Goal: Information Seeking & Learning: Learn about a topic

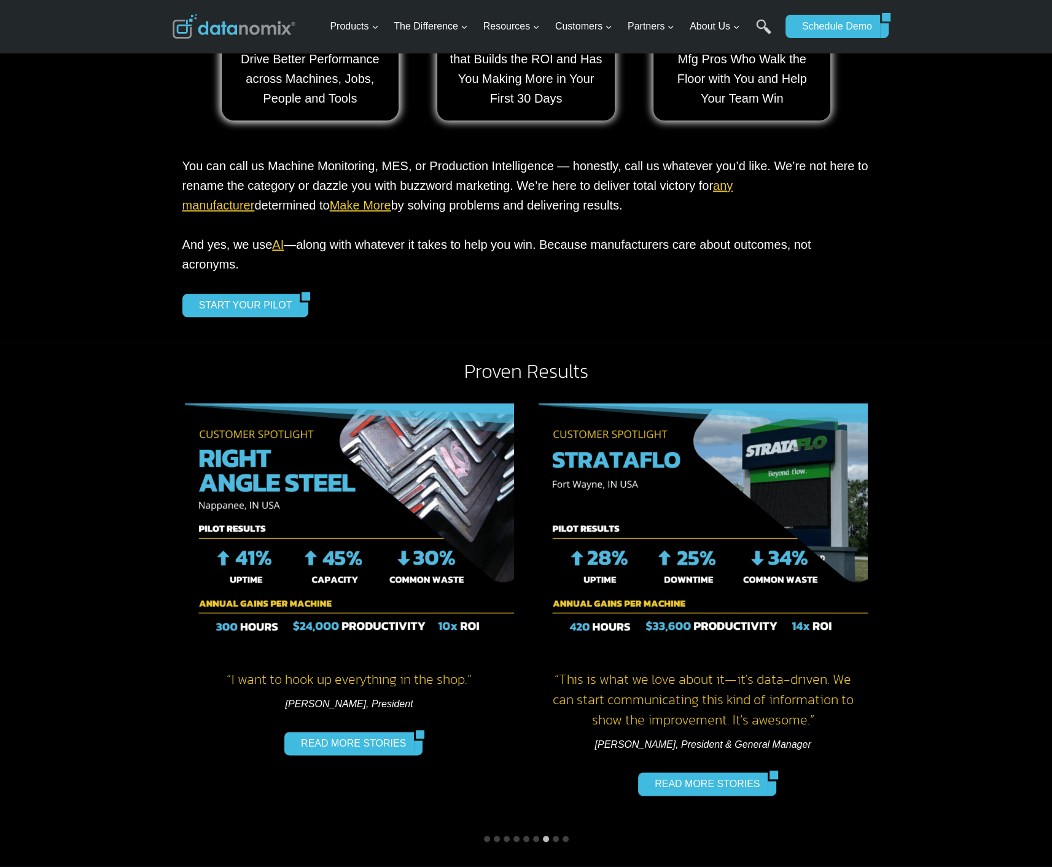
scroll to position [1433, 0]
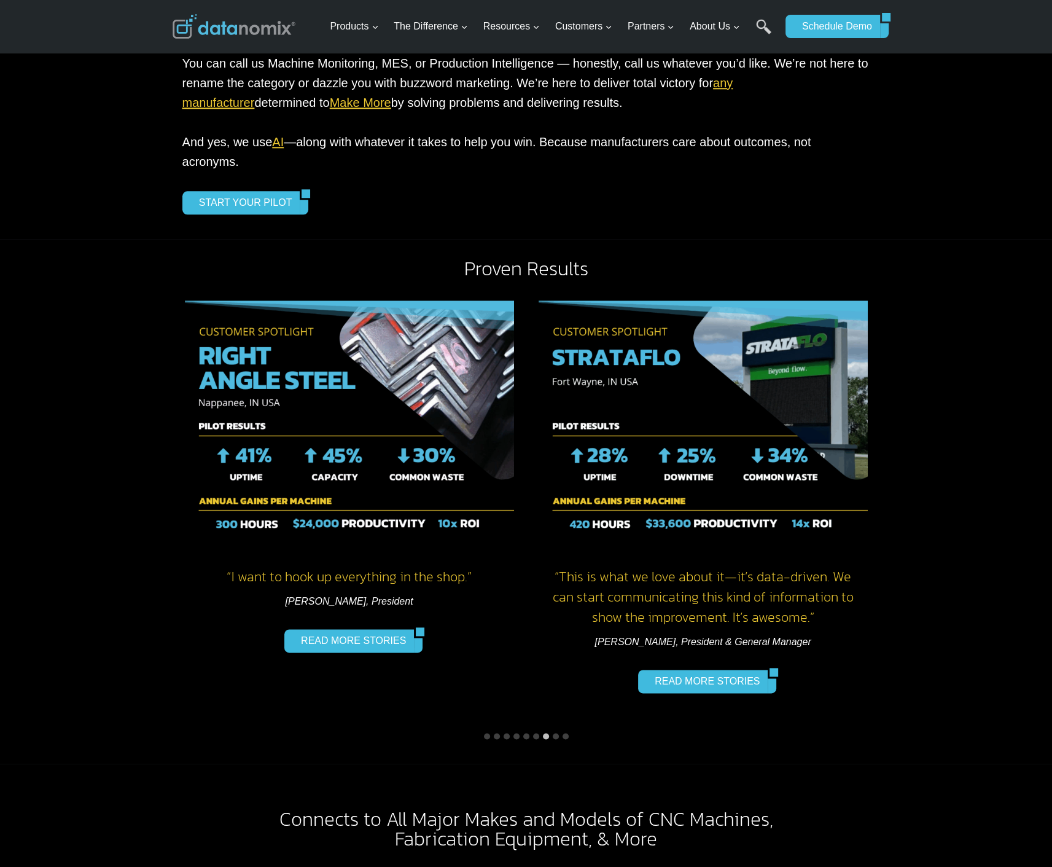
click at [553, 731] on li "Select a slide to show" at bounding box center [556, 736] width 10 height 10
click at [555, 733] on button "Go to slide 8" at bounding box center [556, 736] width 6 height 6
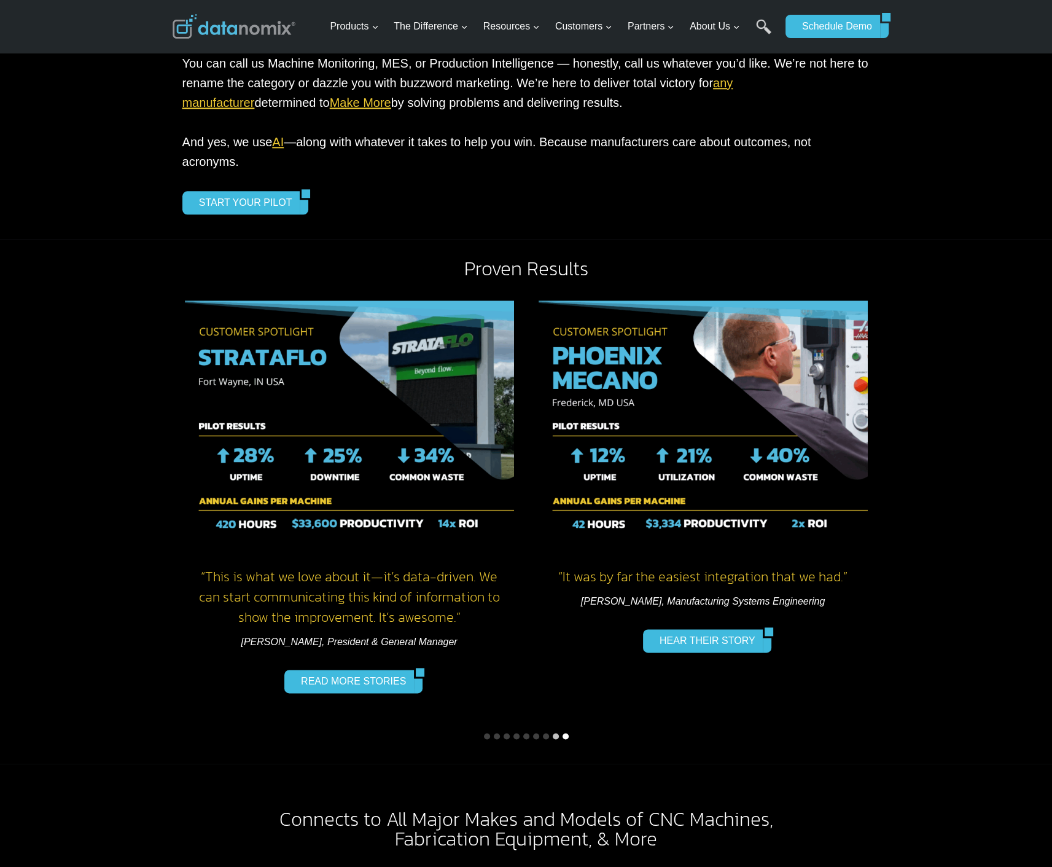
click at [563, 733] on button "Go to slide 9" at bounding box center [566, 736] width 6 height 6
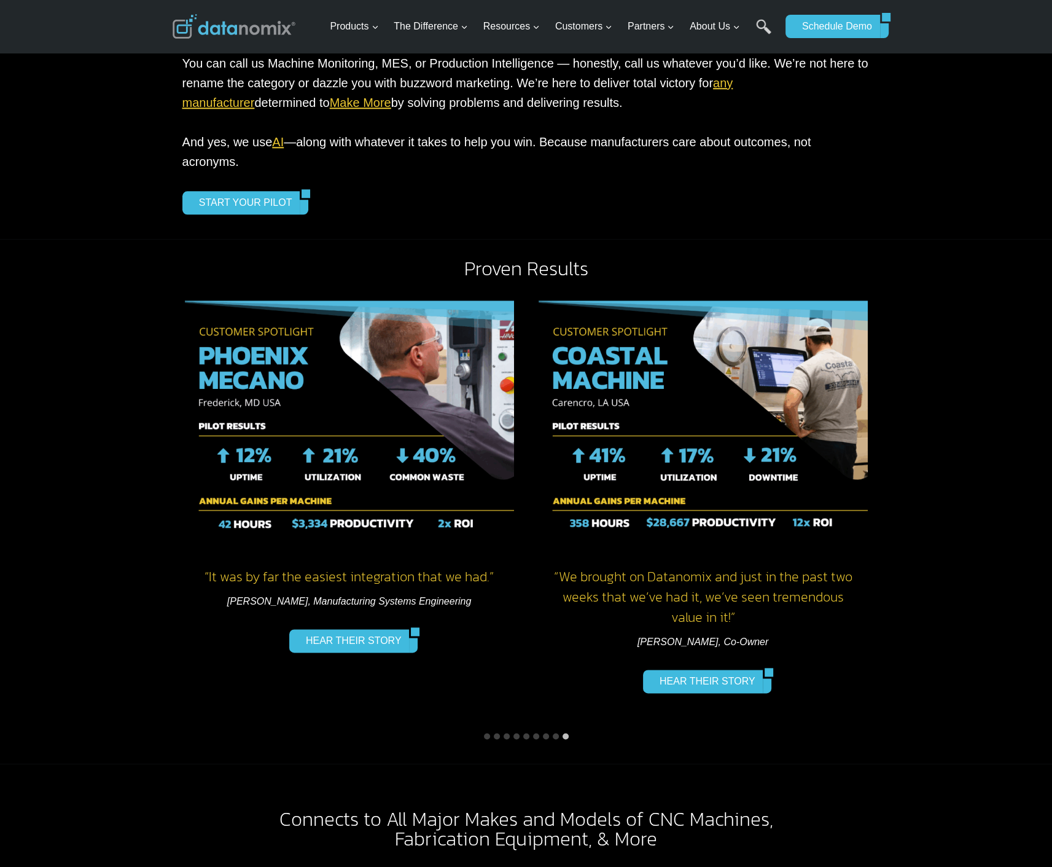
click at [541, 731] on li "Select a slide to show" at bounding box center [546, 736] width 10 height 10
click at [545, 733] on button "Go to slide 7" at bounding box center [546, 736] width 6 height 6
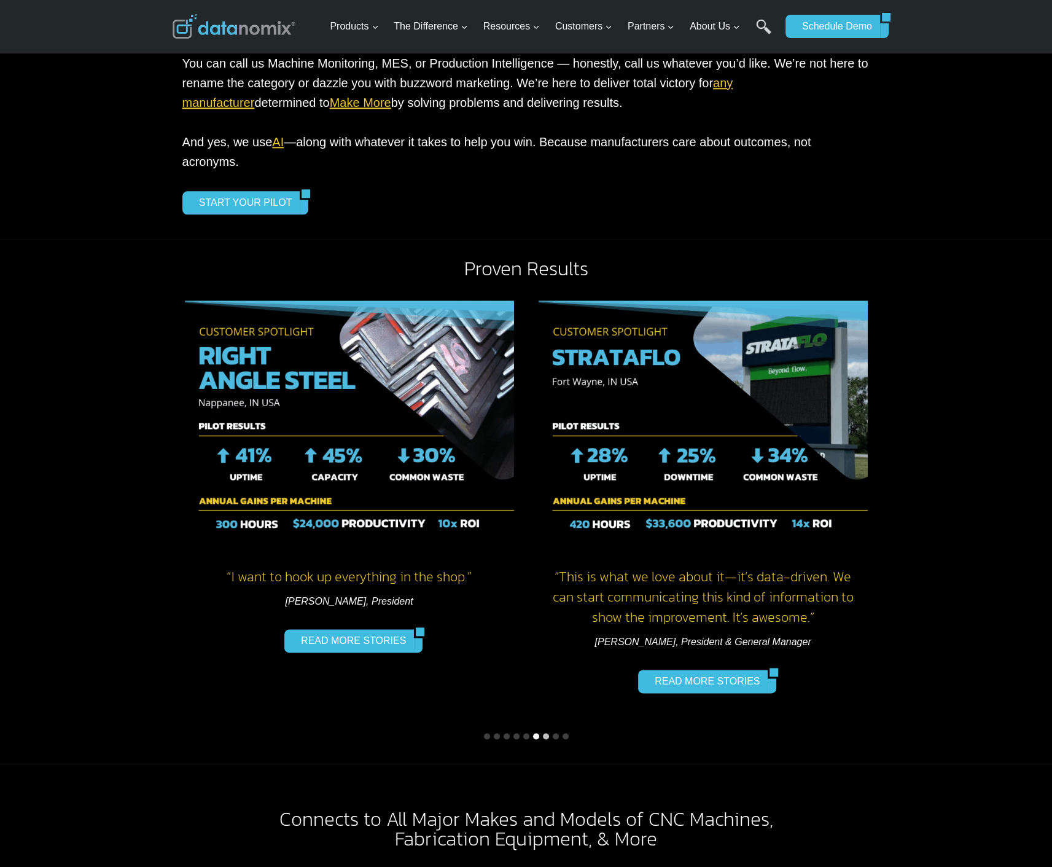
click at [537, 733] on button "Go to slide 6" at bounding box center [536, 736] width 6 height 6
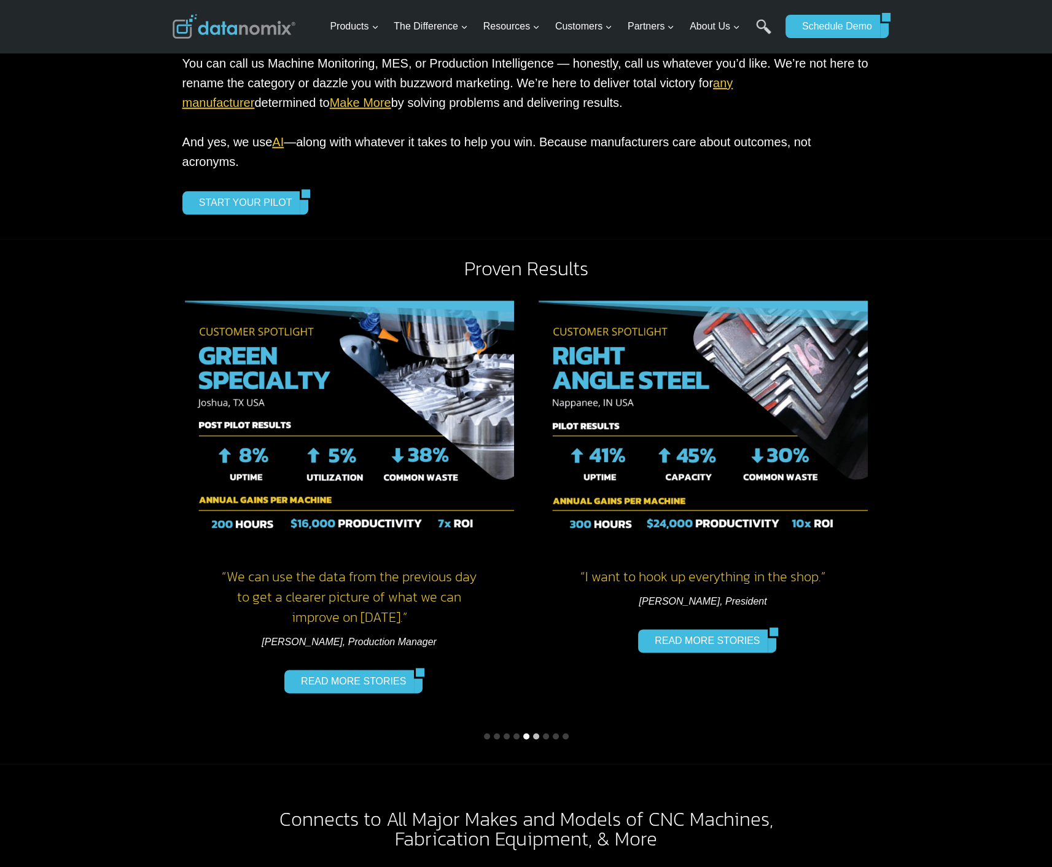
click at [526, 733] on button "Go to slide 5" at bounding box center [526, 736] width 6 height 6
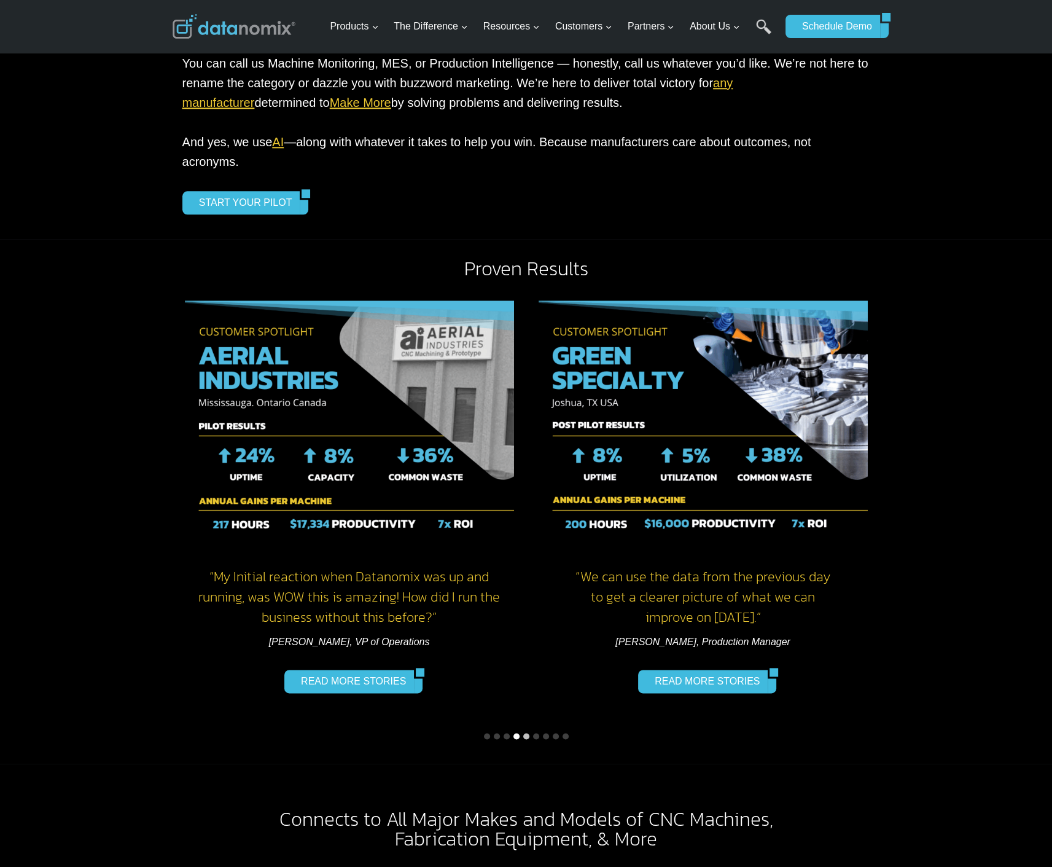
click at [514, 733] on button "Go to slide 4" at bounding box center [517, 736] width 6 height 6
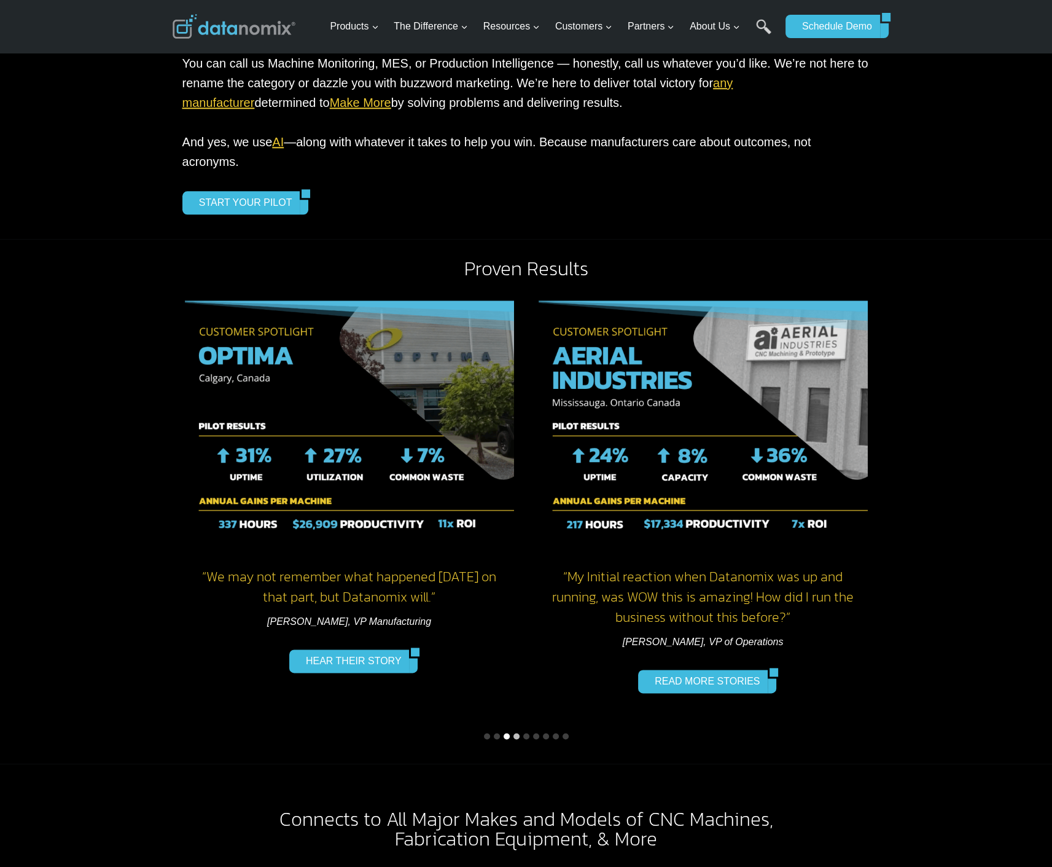
click at [504, 733] on button "Go to slide 3" at bounding box center [507, 736] width 6 height 6
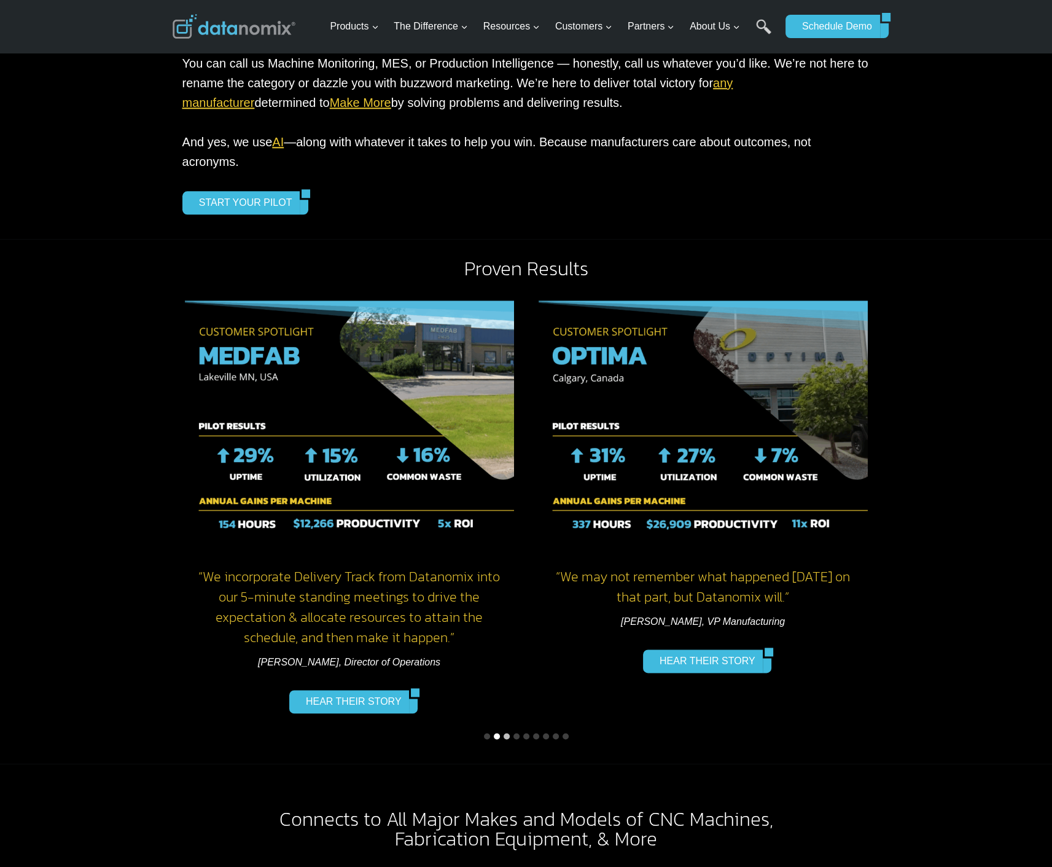
click at [496, 733] on button "Go to slide 2" at bounding box center [497, 736] width 6 height 6
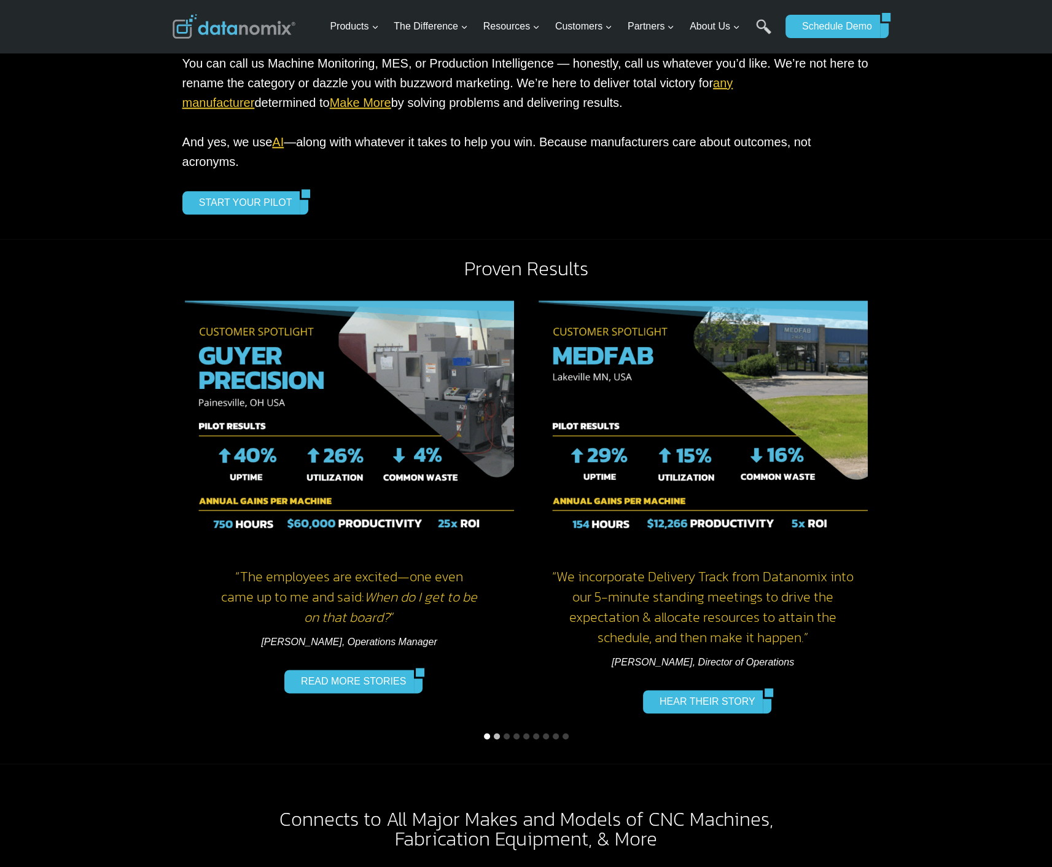
click at [486, 733] on button "Go to slide 1" at bounding box center [487, 736] width 6 height 6
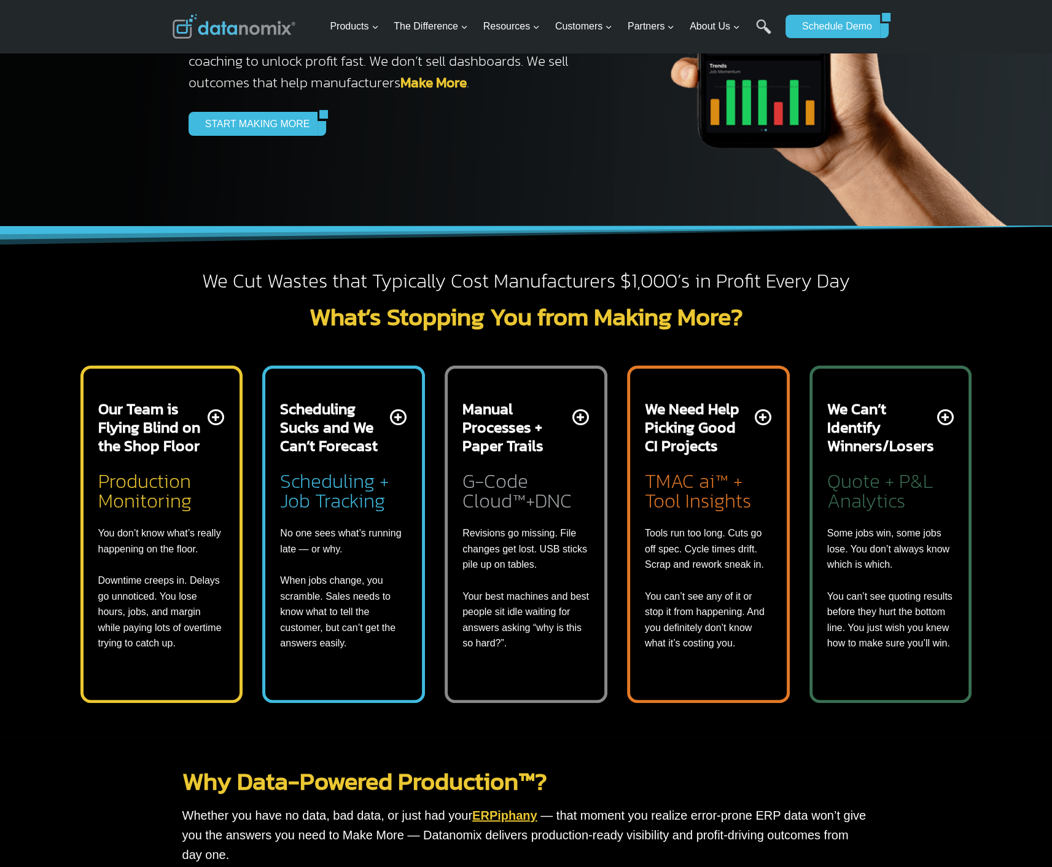
scroll to position [0, 0]
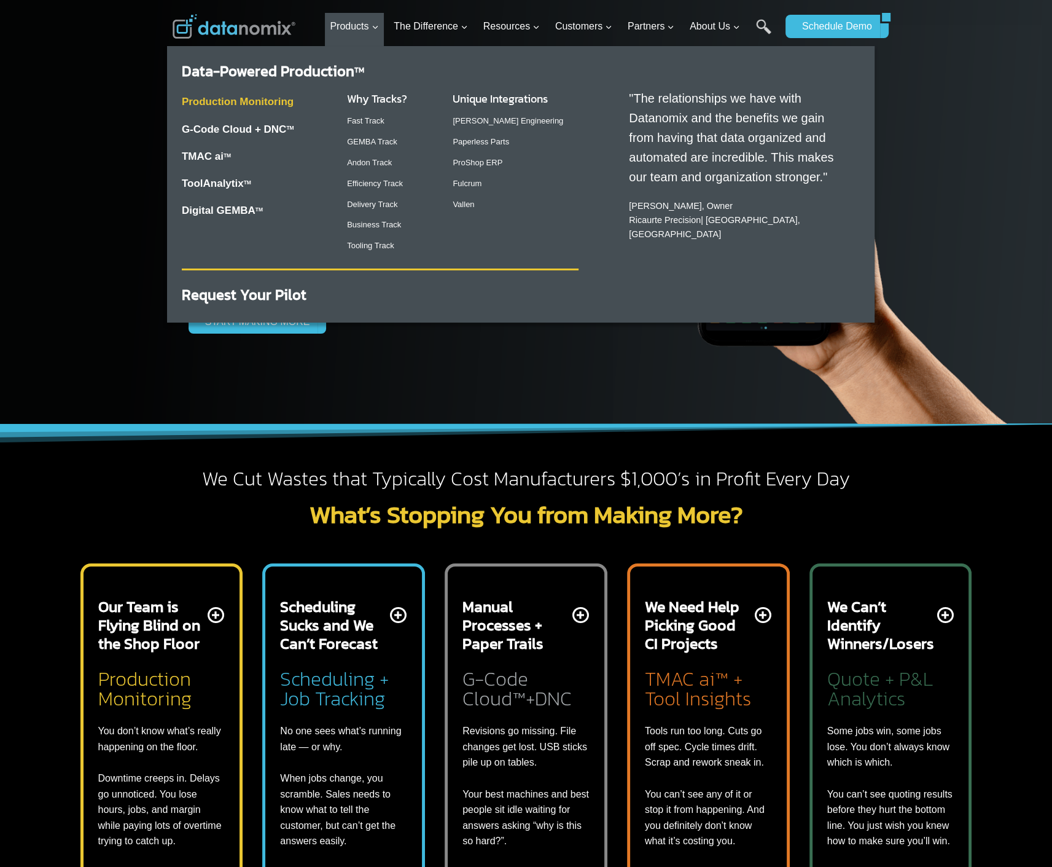
click at [243, 98] on link "Production Monitoring" at bounding box center [238, 102] width 112 height 12
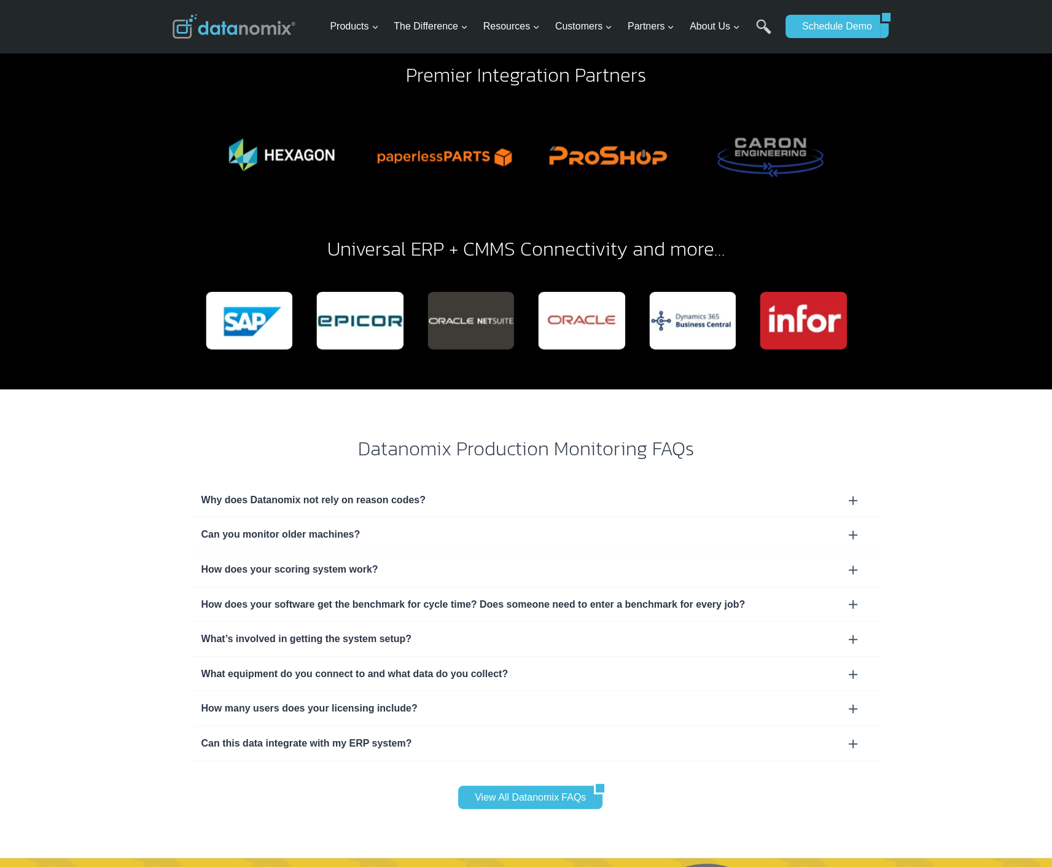
scroll to position [3480, 0]
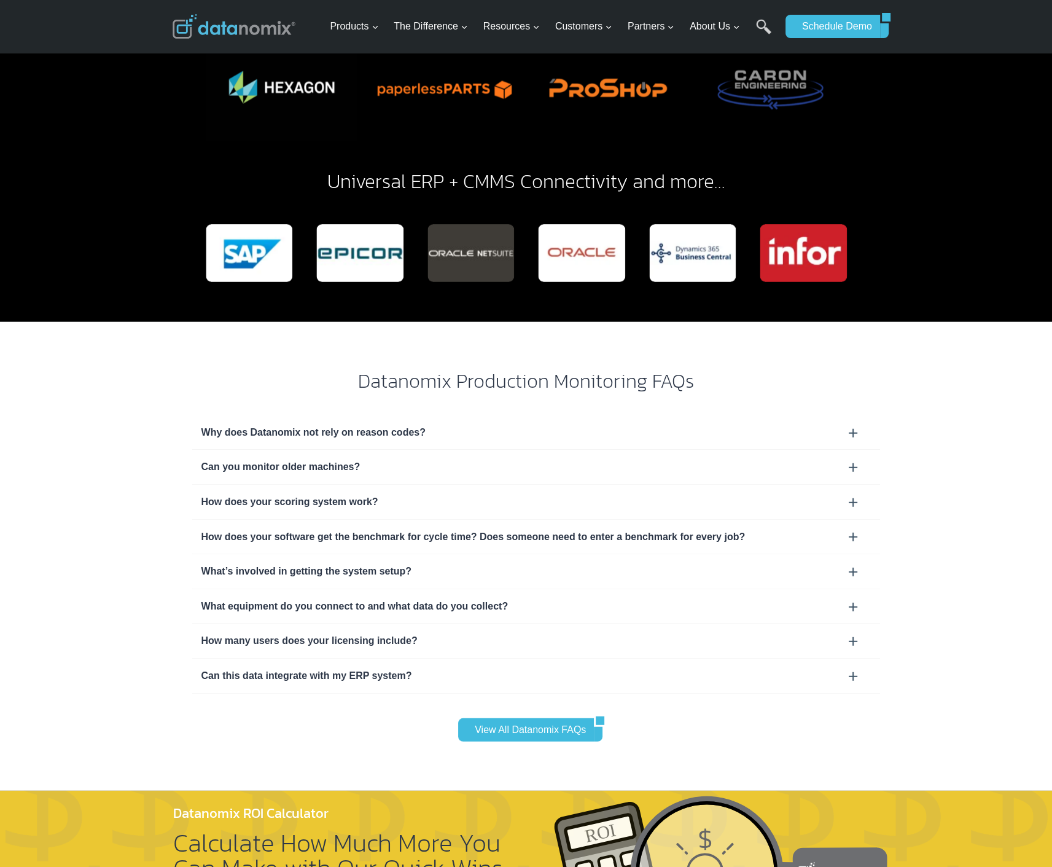
click at [278, 424] on div "Why does Datanomix not rely on reason codes?" at bounding box center [536, 432] width 670 height 16
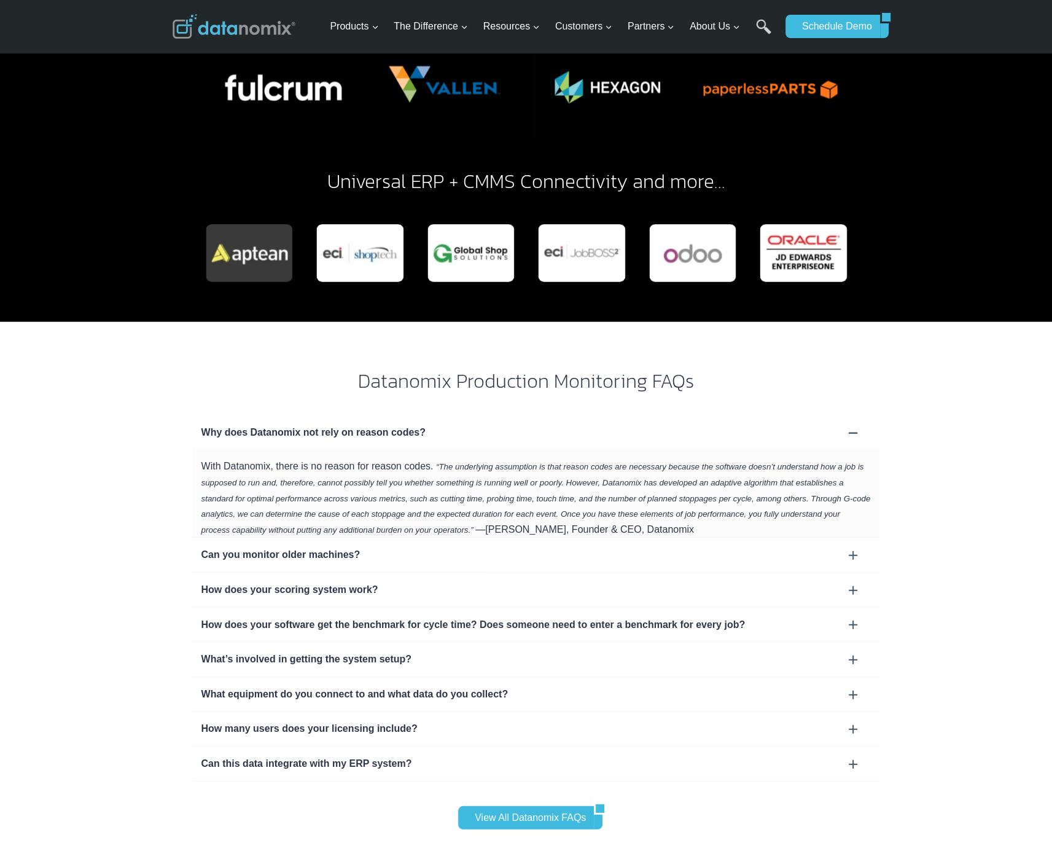
click at [365, 547] on div "Can you monitor older machines?" at bounding box center [536, 555] width 670 height 16
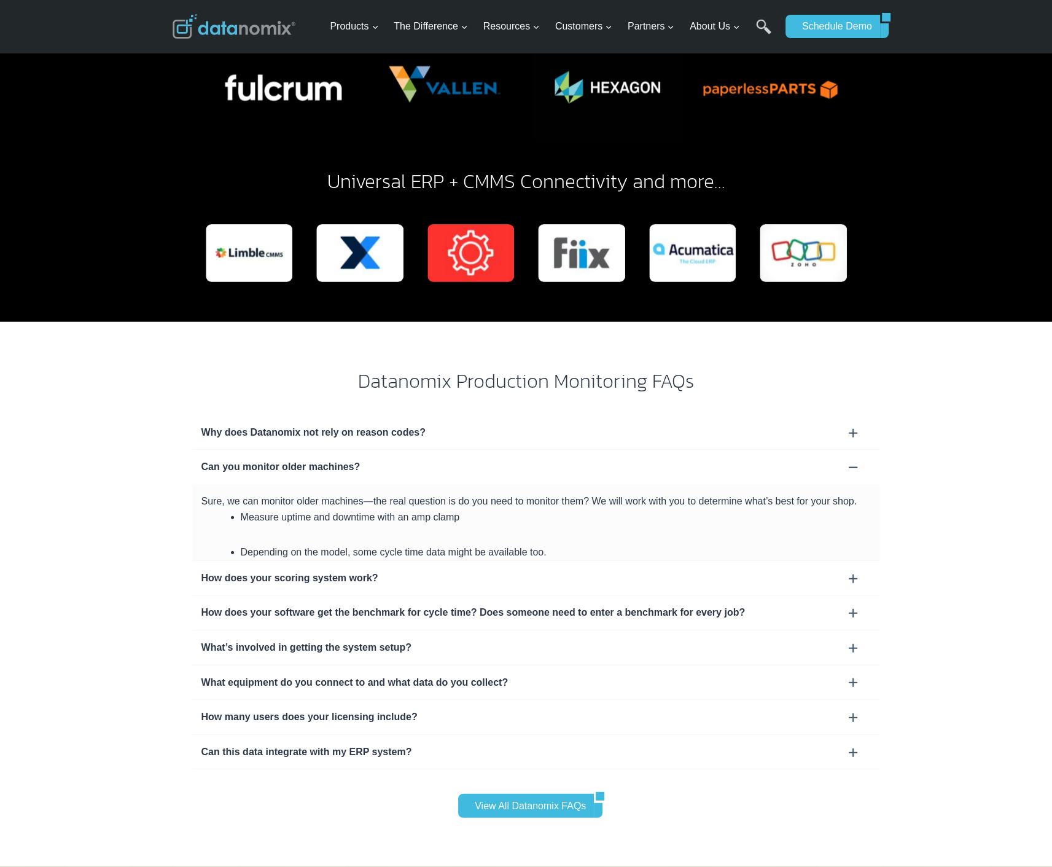
click at [275, 570] on div "How does your scoring system work?" at bounding box center [536, 578] width 670 height 16
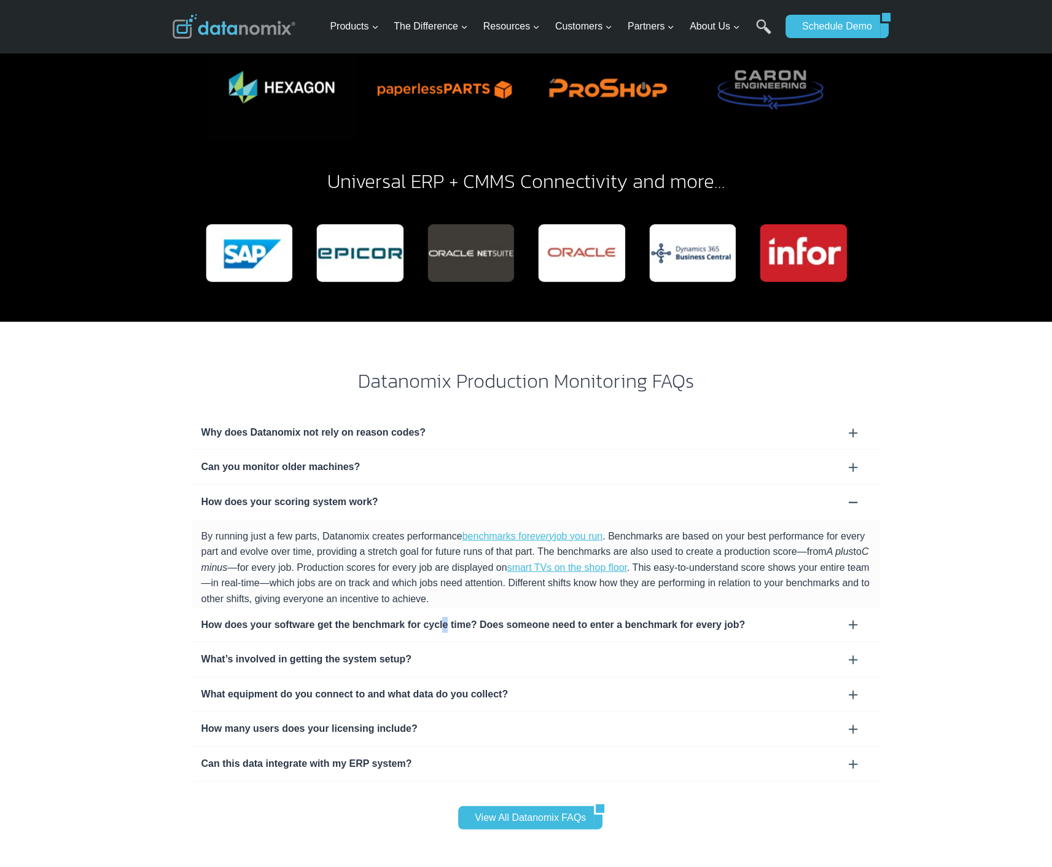
click at [434, 617] on div "How does your software get the benchmark for cycle time? Does someone need to e…" at bounding box center [536, 625] width 670 height 16
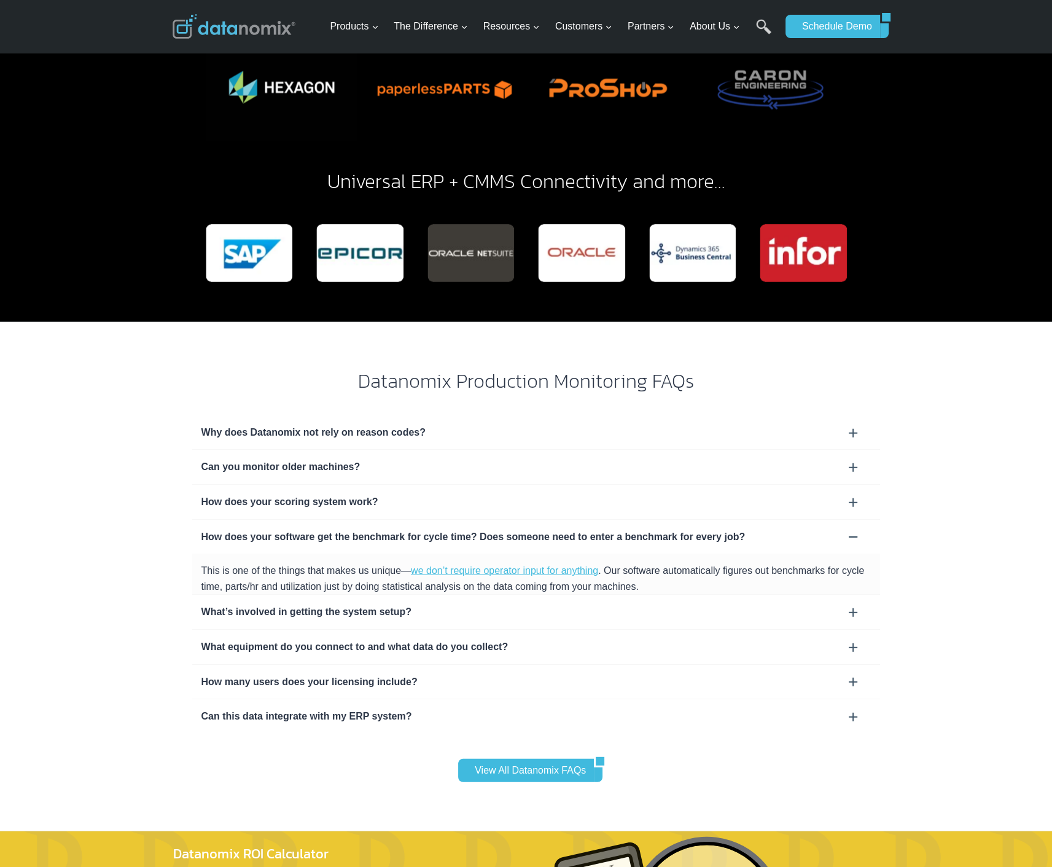
click at [210, 520] on div "How does your software get the benchmark for cycle time? Does someone need to e…" at bounding box center [536, 537] width 688 height 34
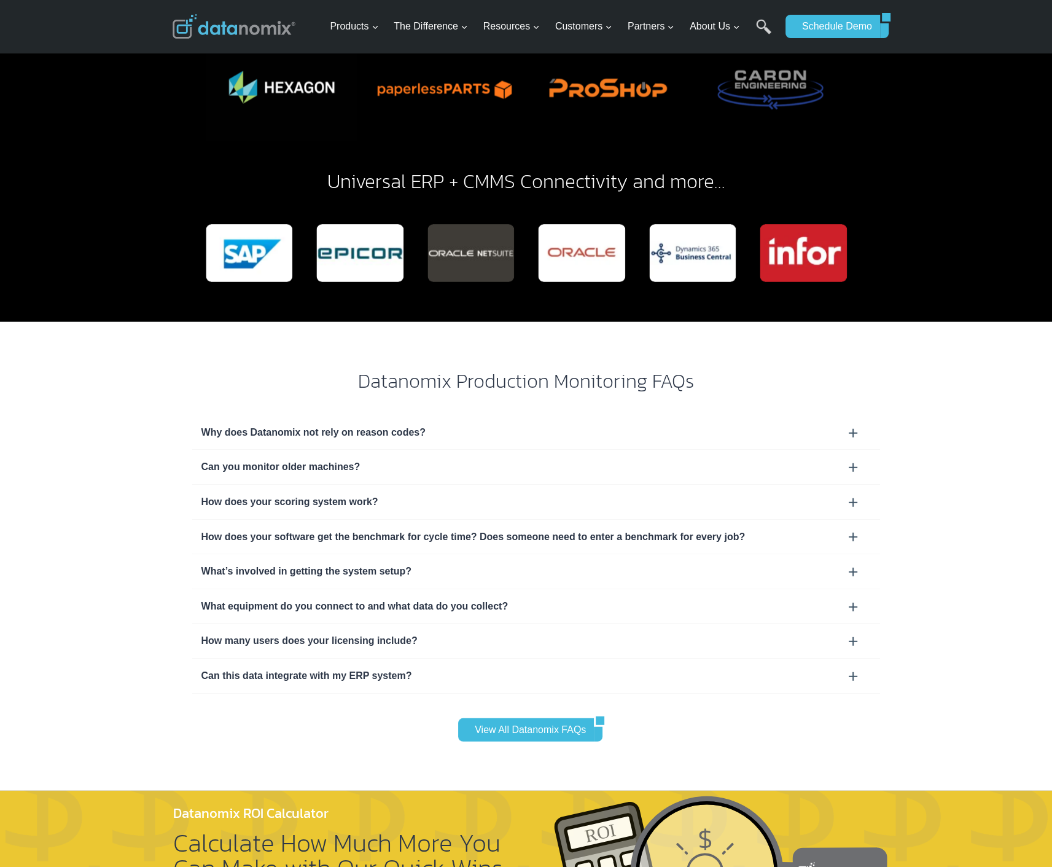
click at [210, 529] on div "How does your software get the benchmark for cycle time? Does someone need to e…" at bounding box center [536, 537] width 670 height 16
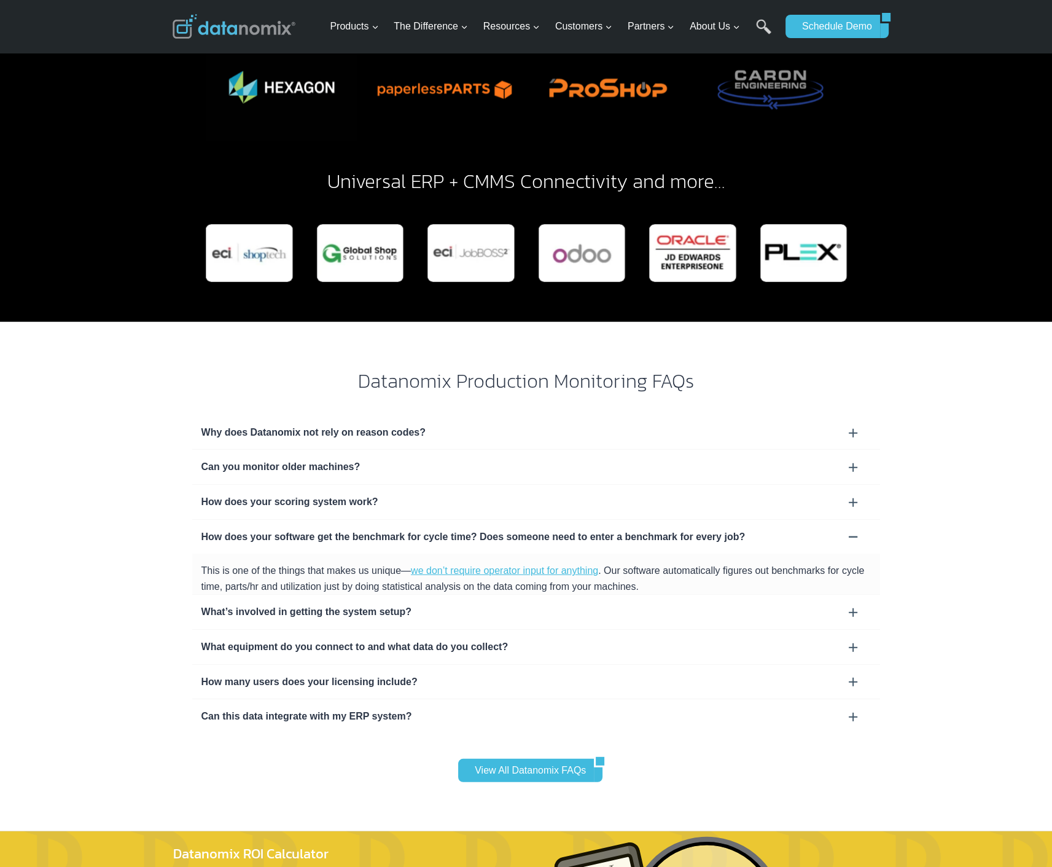
click at [268, 604] on div "What’s involved in getting the system setup?" at bounding box center [536, 612] width 670 height 16
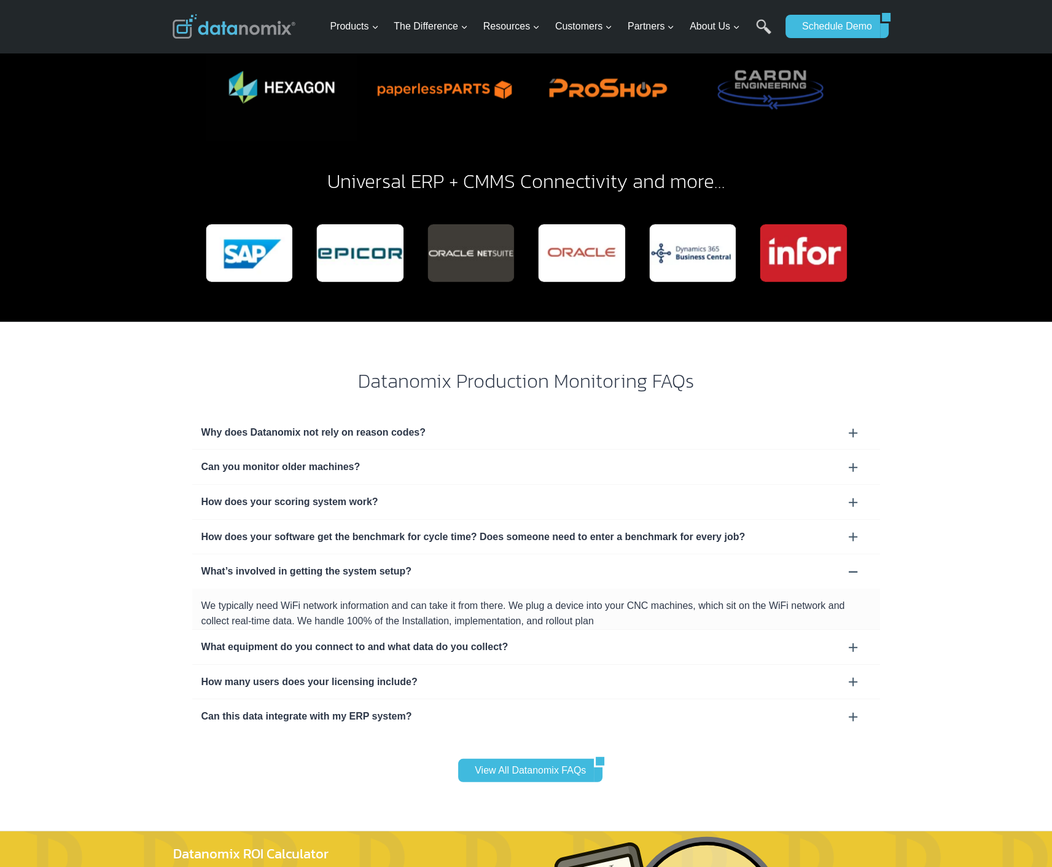
click at [318, 639] on div "What equipment do you connect to and what data do you collect?" at bounding box center [536, 647] width 670 height 16
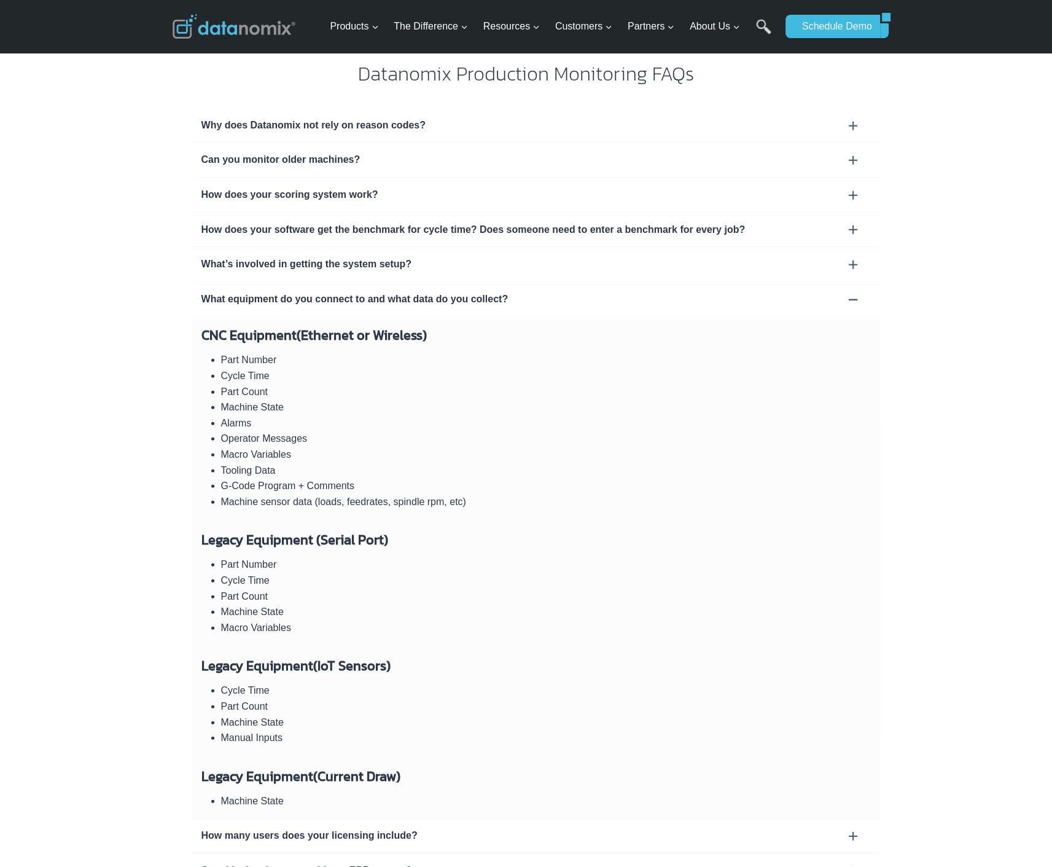
scroll to position [3890, 0]
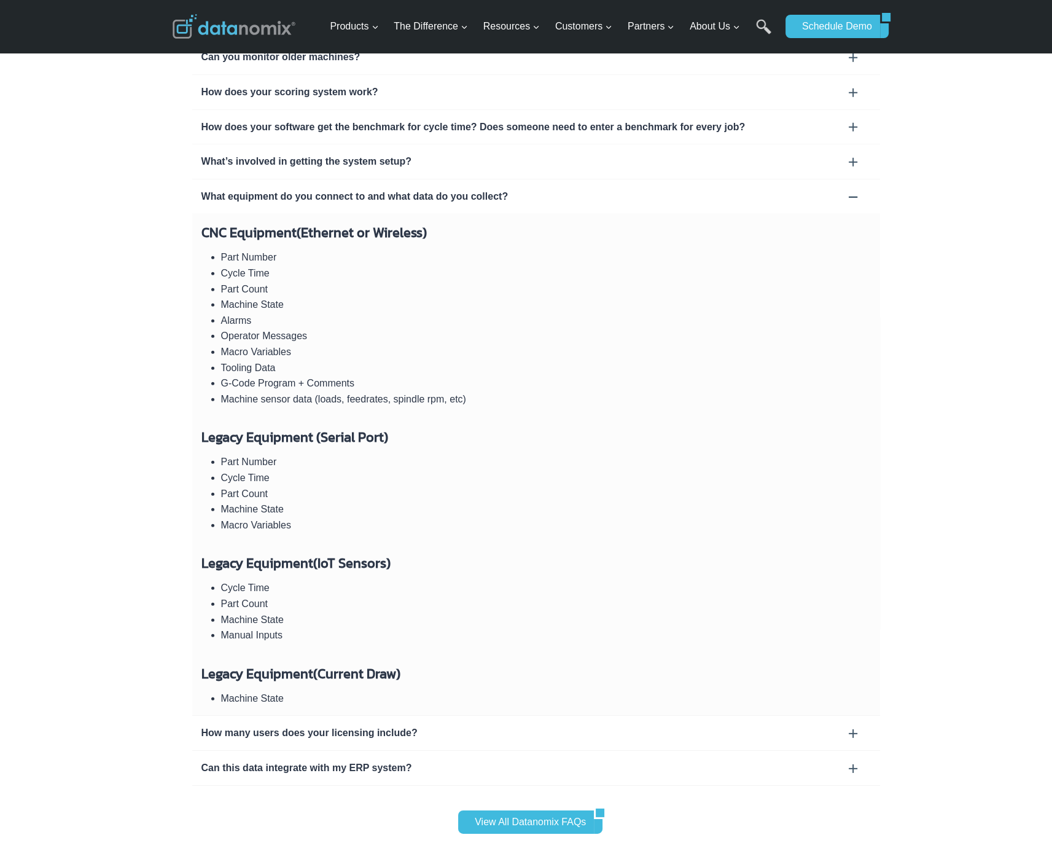
click at [315, 725] on div "How many users does your licensing include?" at bounding box center [536, 733] width 670 height 16
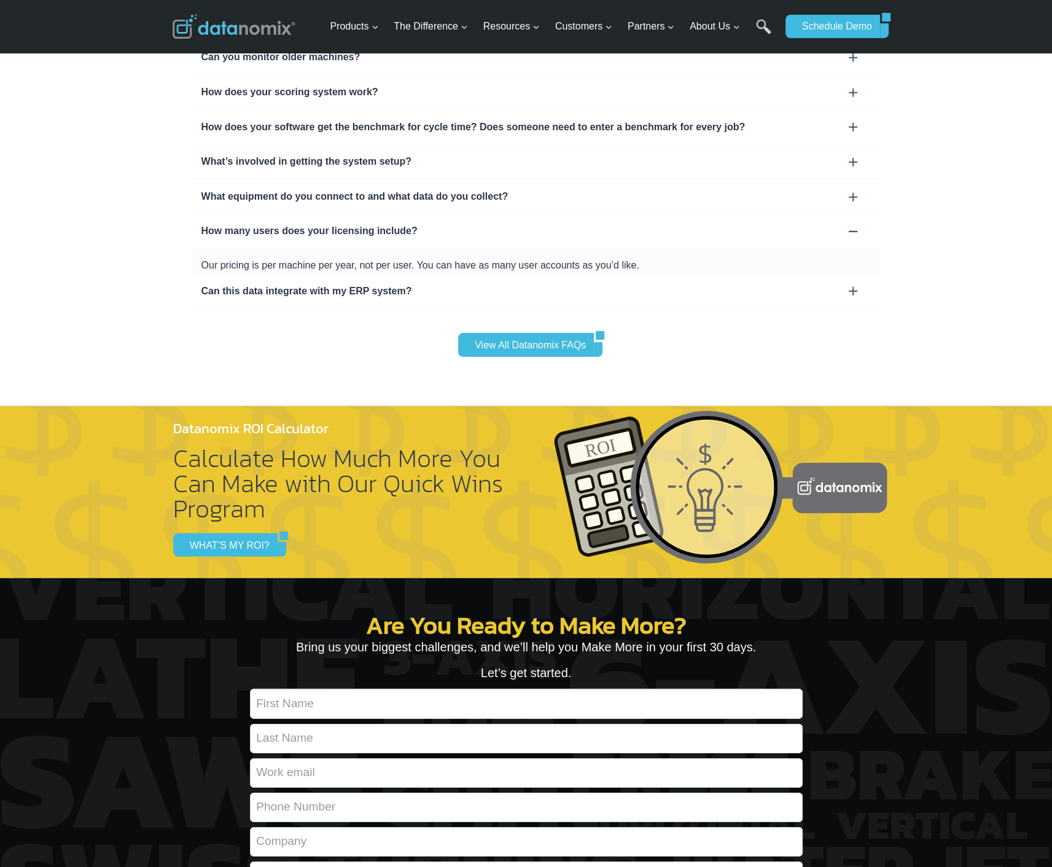
click at [291, 283] on div "Can this data integrate with my ERP system?" at bounding box center [536, 291] width 670 height 16
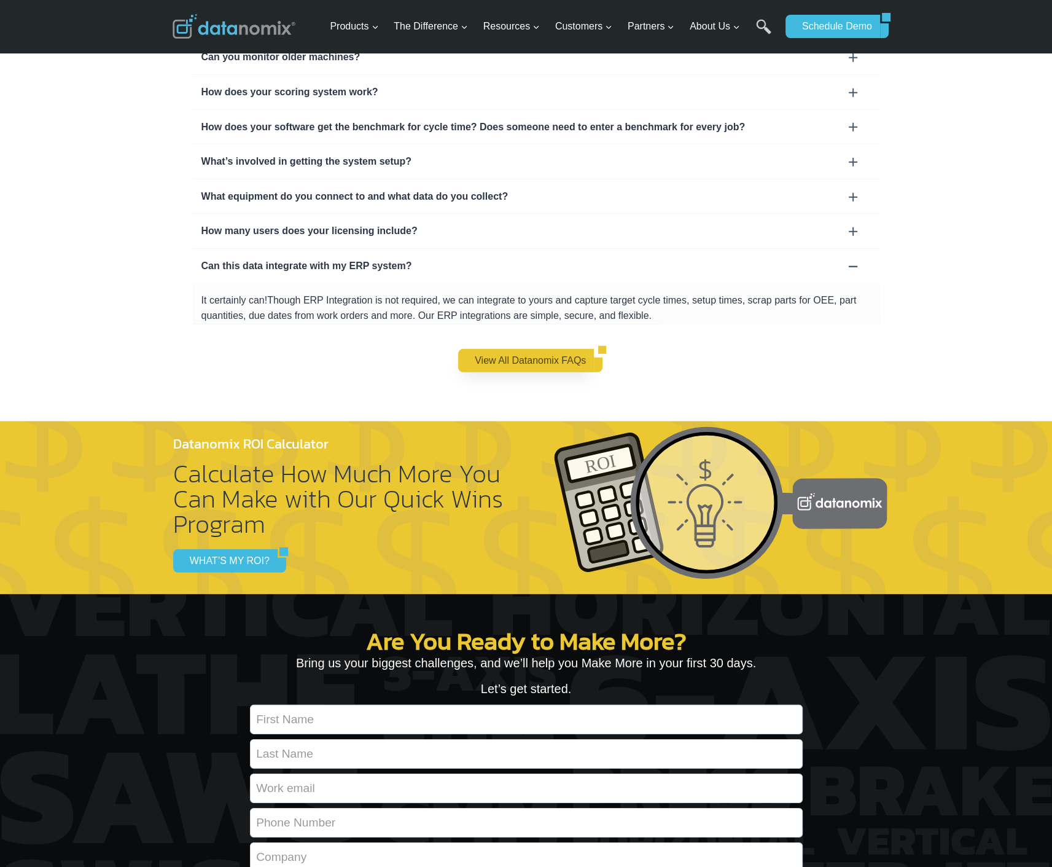
click at [505, 349] on link "View All Datanomix FAQs" at bounding box center [526, 360] width 136 height 23
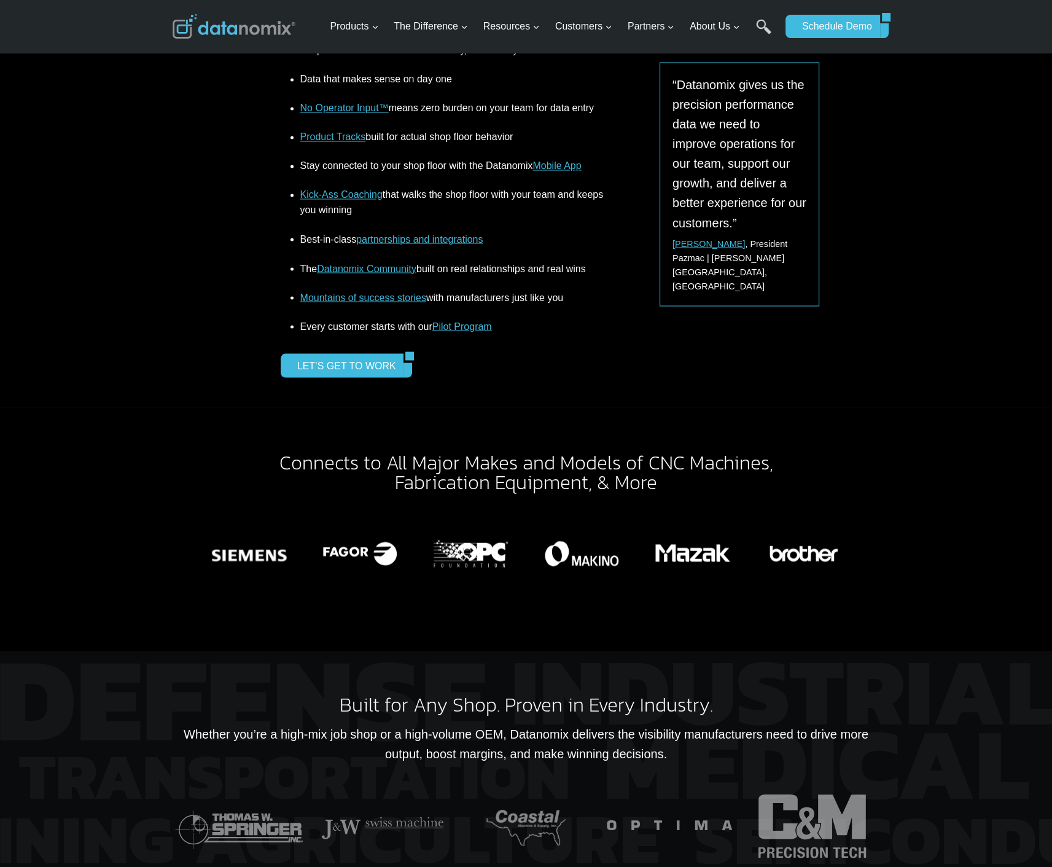
scroll to position [2330, 0]
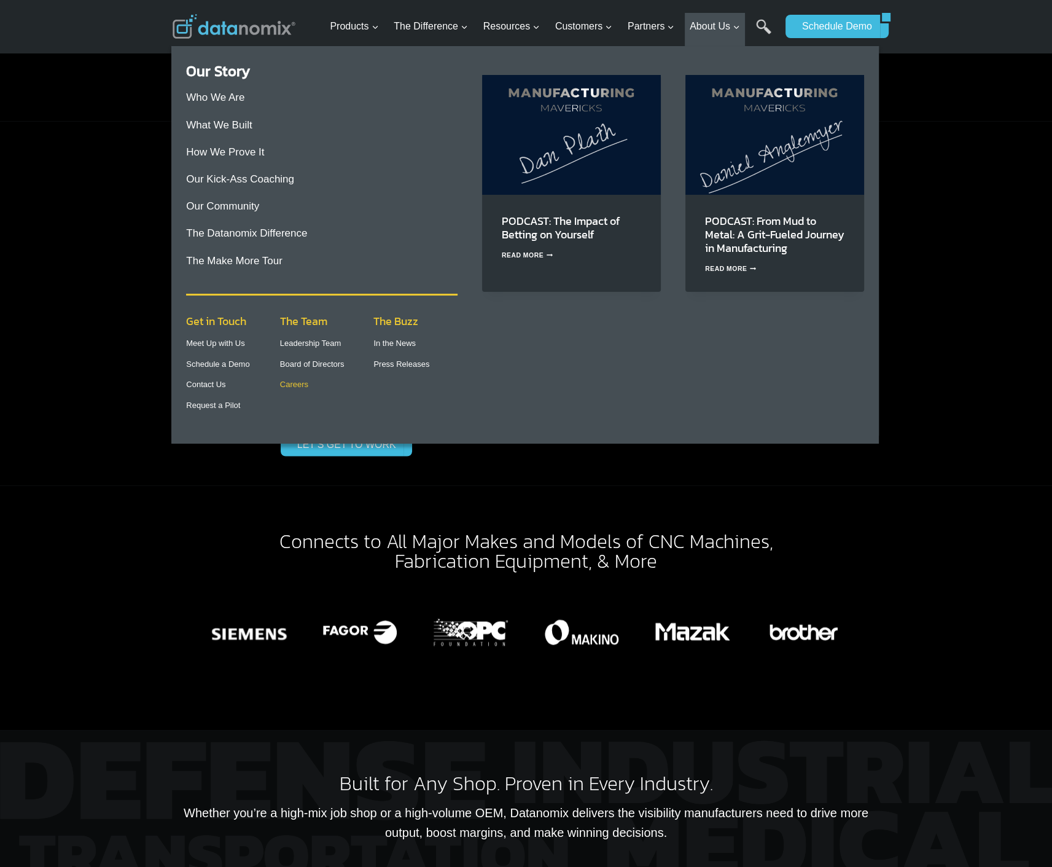
click at [302, 386] on link "Careers" at bounding box center [294, 384] width 28 height 9
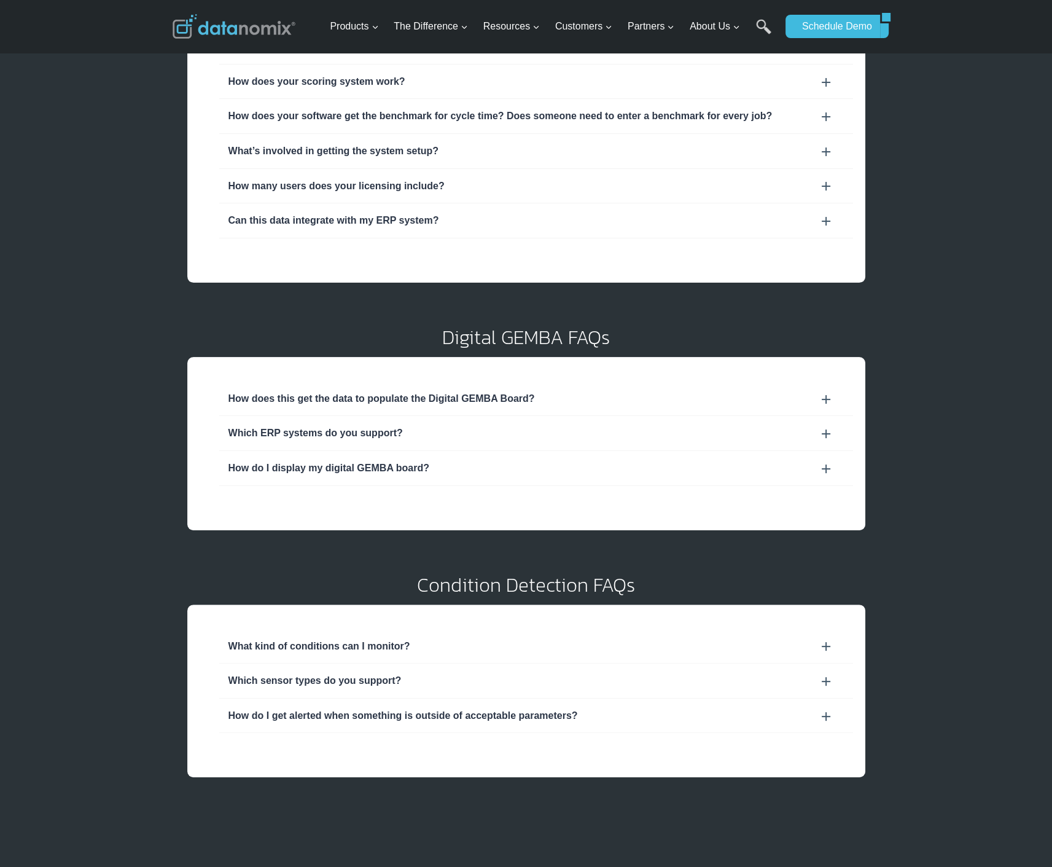
scroll to position [307, 0]
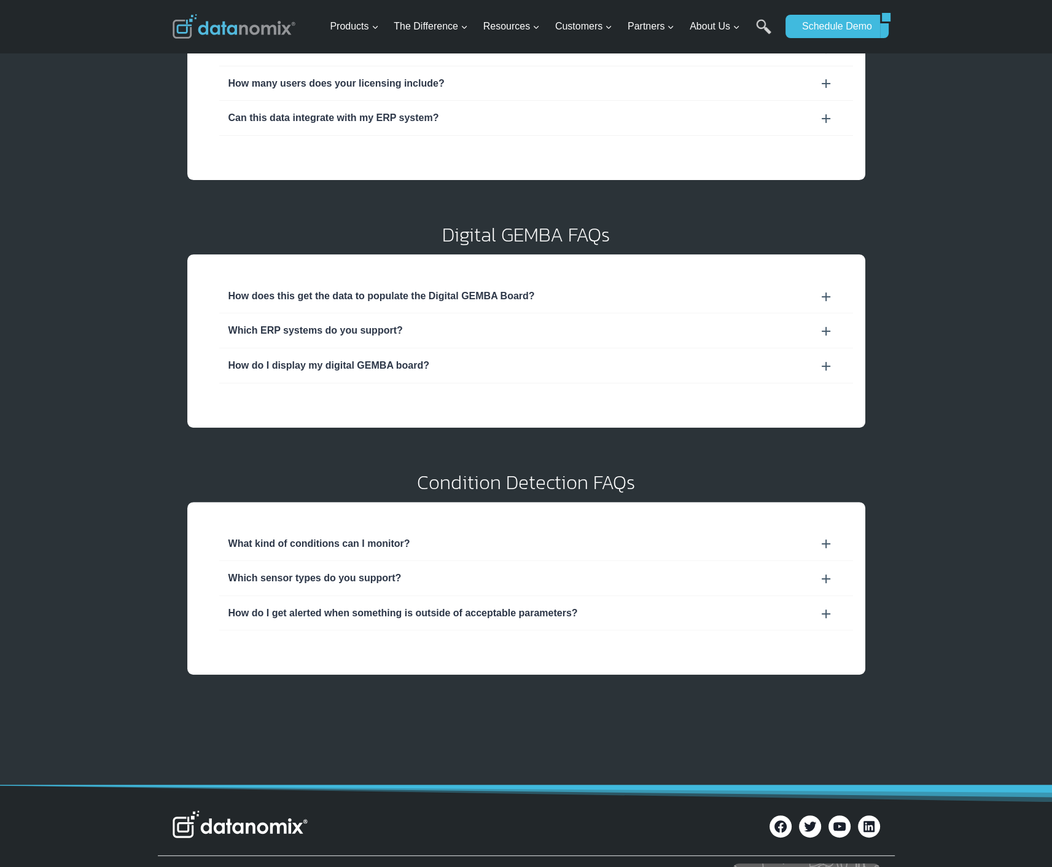
click at [300, 294] on div "How does this get the data to populate the Digital GEMBA Board?" at bounding box center [536, 296] width 615 height 16
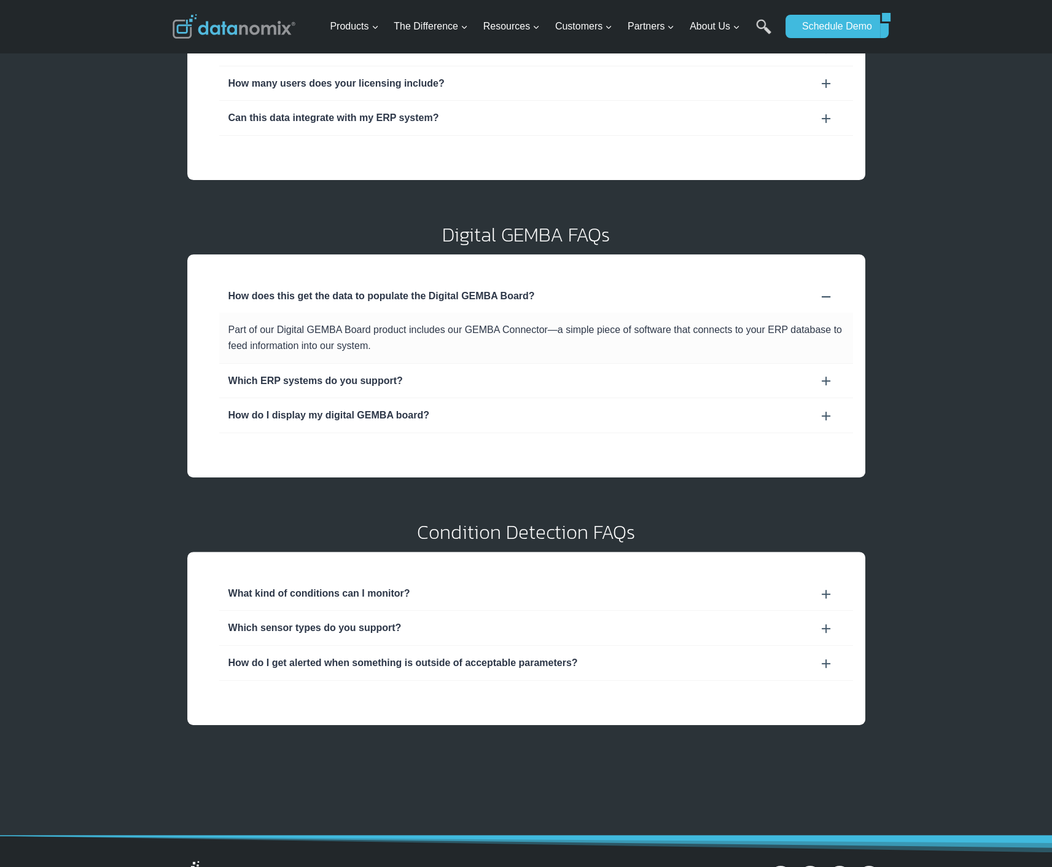
click at [315, 388] on div "Which ERP systems do you support?" at bounding box center [536, 381] width 634 height 34
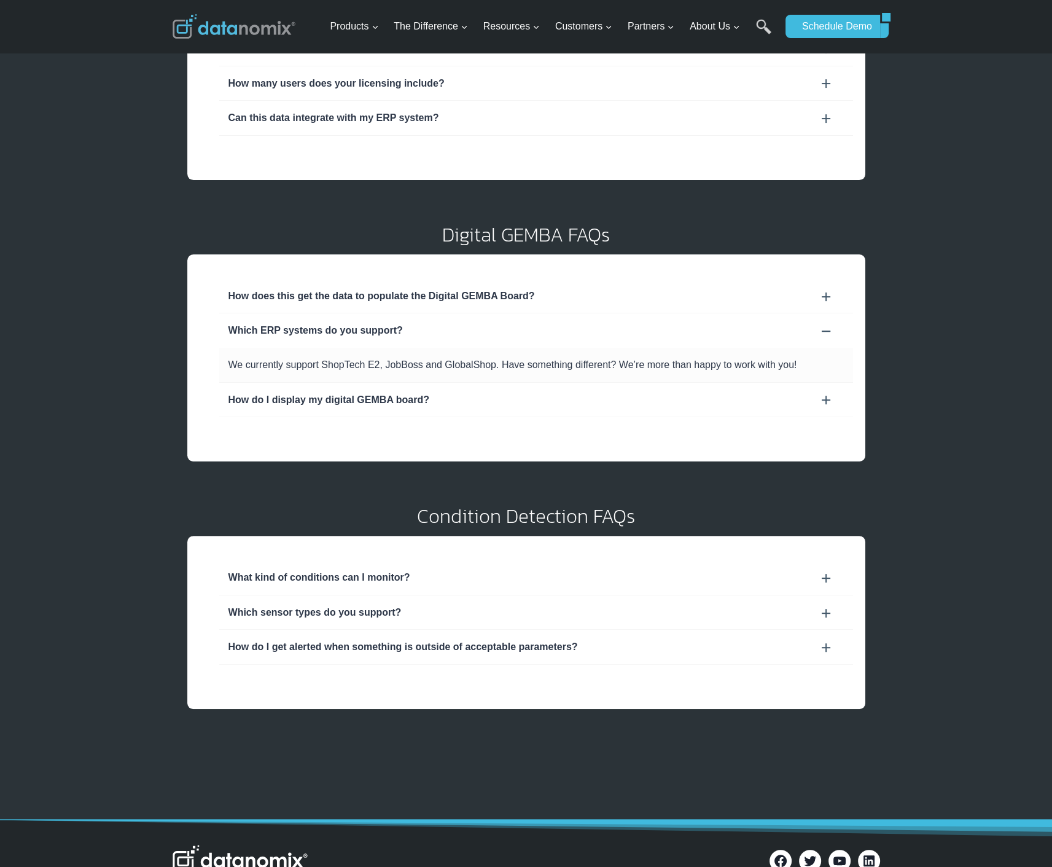
click at [308, 402] on div "How do I display my digital GEMBA board?" at bounding box center [536, 400] width 615 height 16
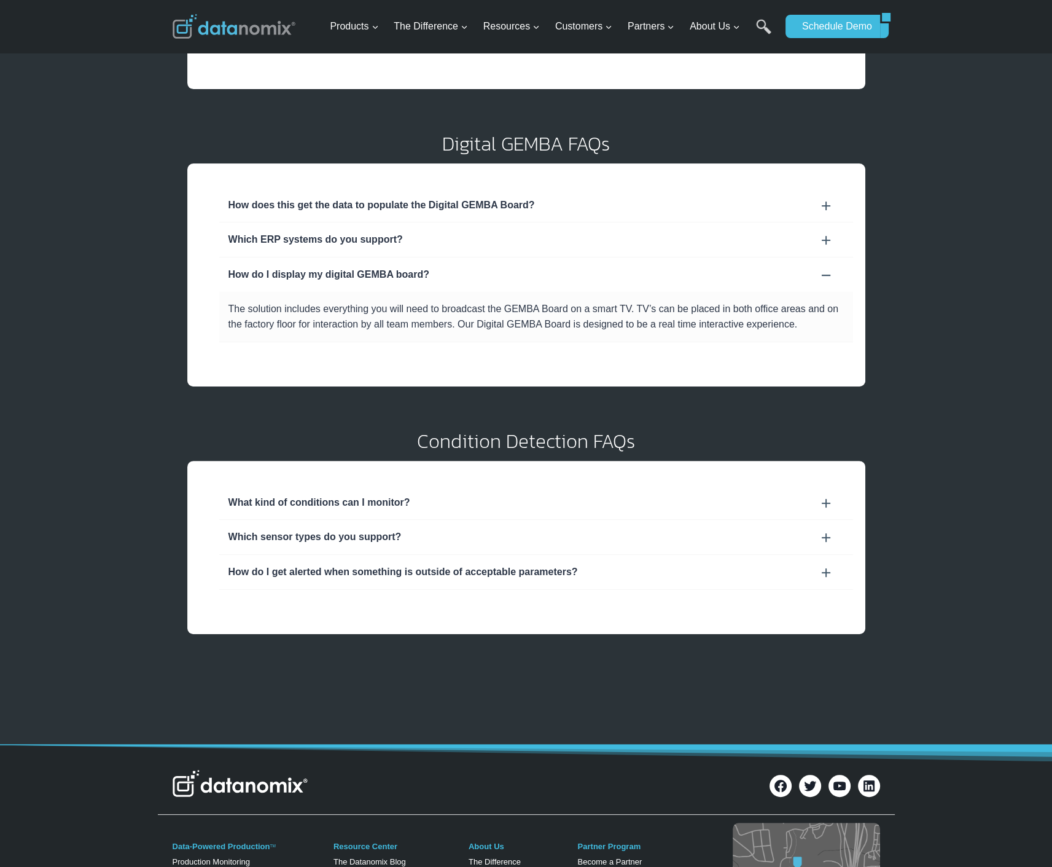
scroll to position [409, 0]
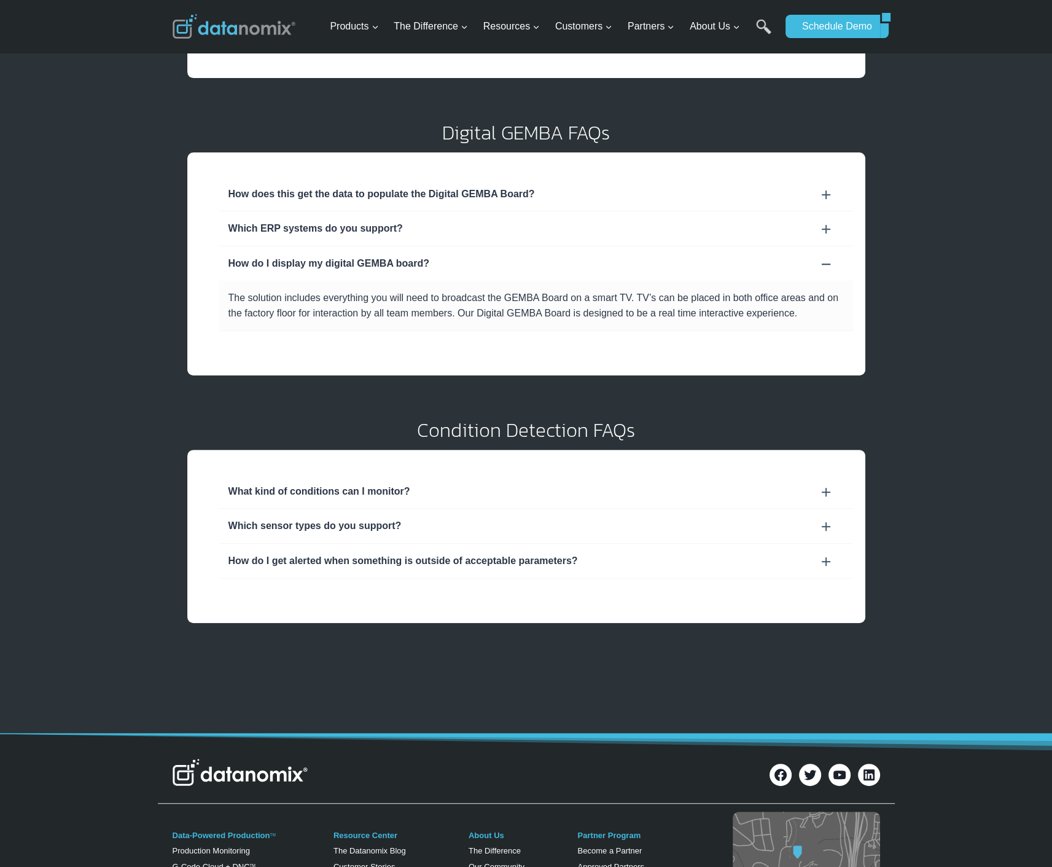
click at [302, 488] on div "What kind of conditions can I monitor?" at bounding box center [536, 491] width 615 height 16
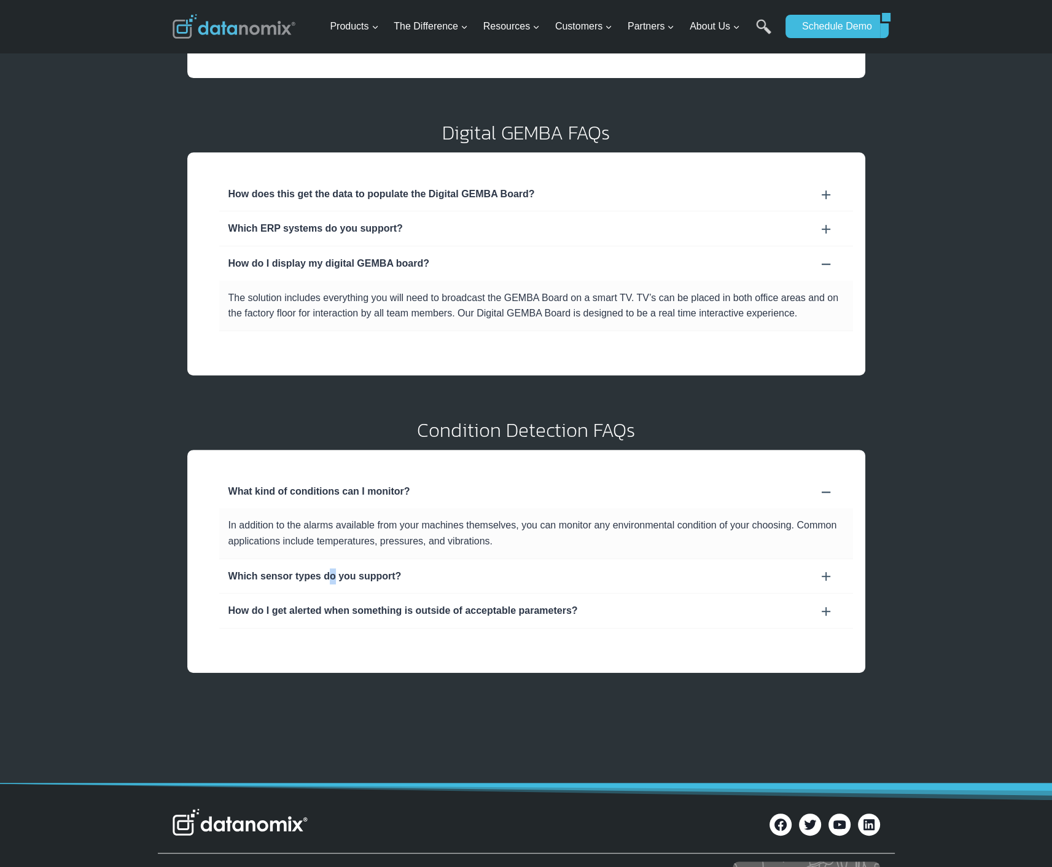
click at [326, 572] on div "Which sensor types do you support?" at bounding box center [536, 576] width 615 height 16
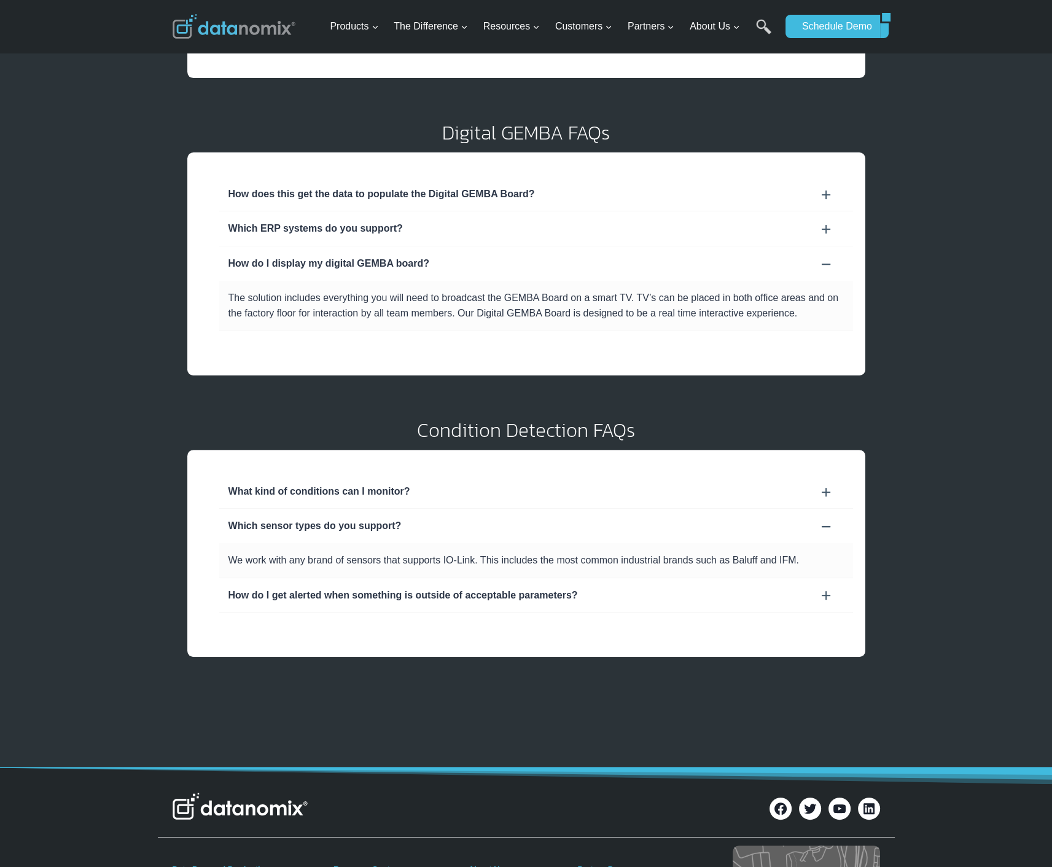
click at [352, 531] on div "Which sensor types do you support?" at bounding box center [536, 526] width 615 height 16
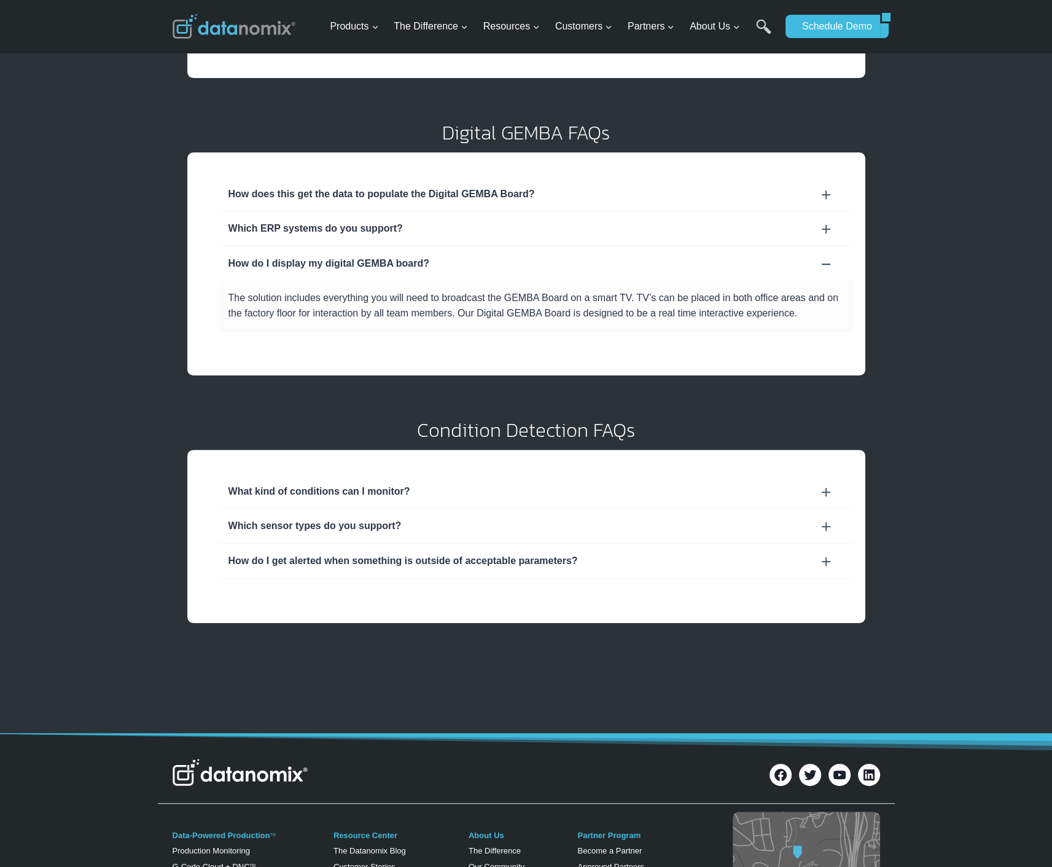
click at [349, 525] on div "Which sensor types do you support?" at bounding box center [536, 526] width 615 height 16
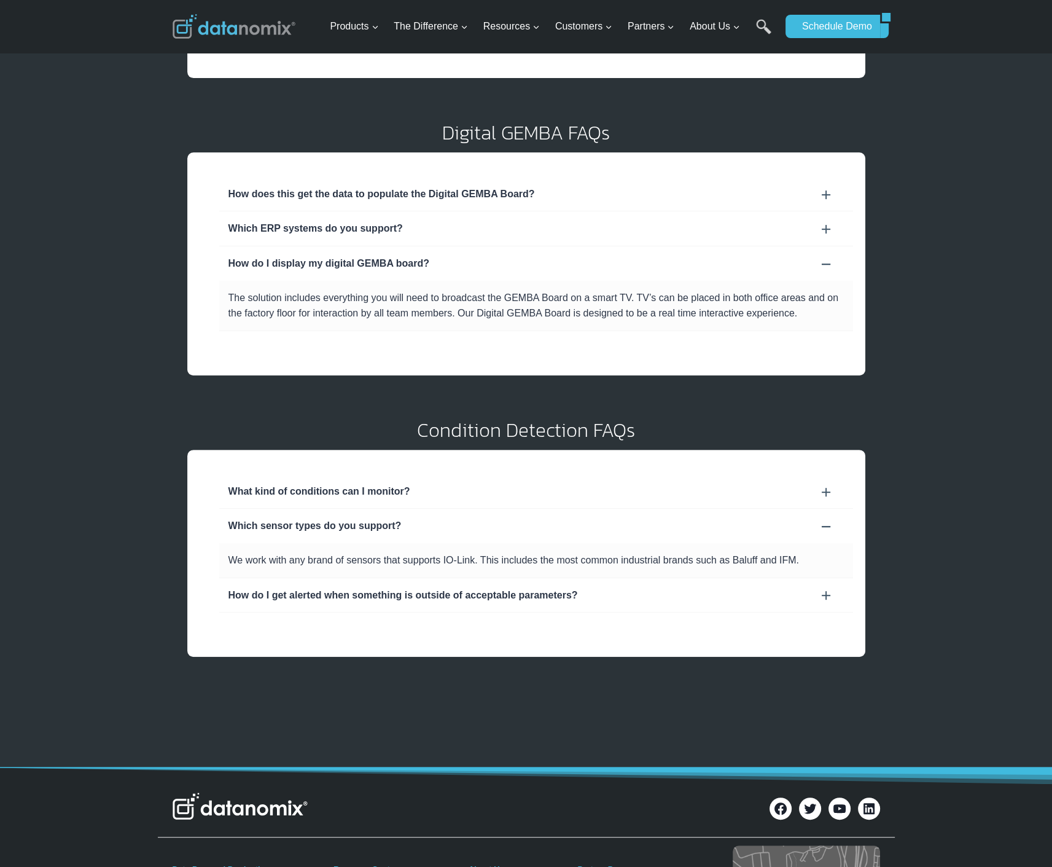
click at [342, 592] on div "How do I get alerted when something is outside of acceptable parameters?" at bounding box center [536, 595] width 615 height 16
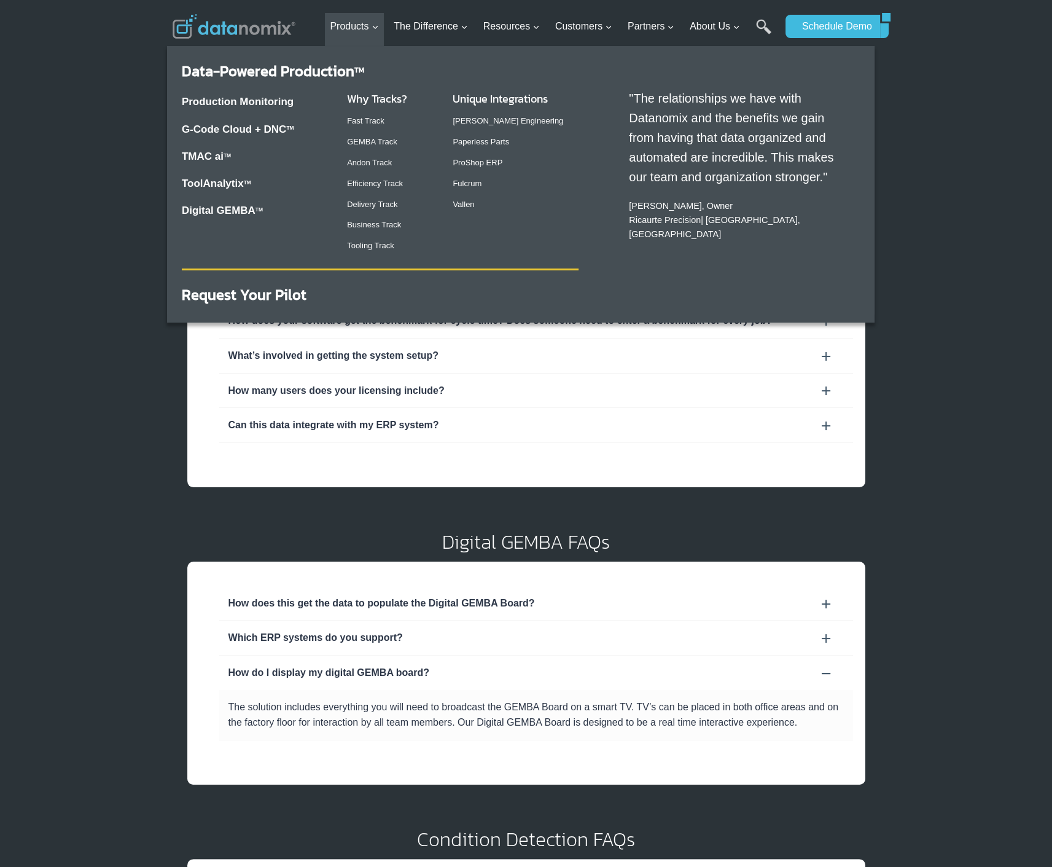
click at [492, 98] on h3 "Unique Integrations" at bounding box center [516, 98] width 126 height 17
click at [483, 165] on link "ProShop ERP" at bounding box center [478, 162] width 50 height 9
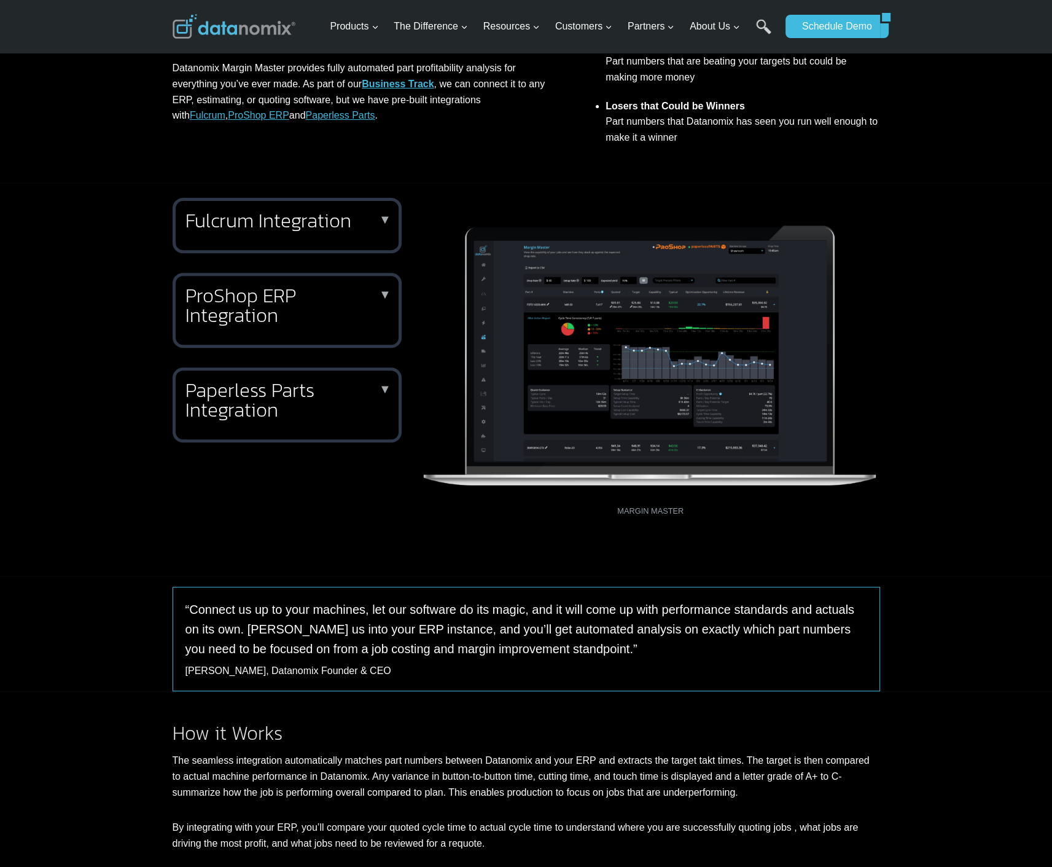
scroll to position [512, 0]
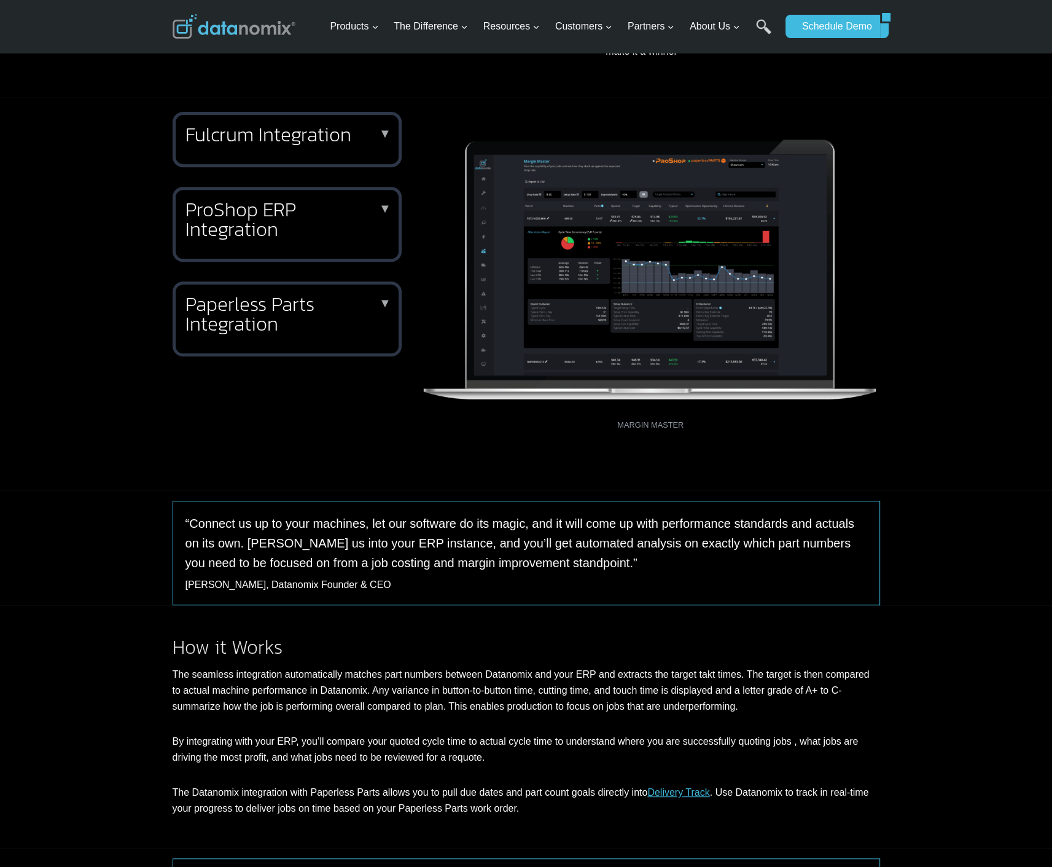
click at [387, 211] on p "▼" at bounding box center [385, 208] width 12 height 5
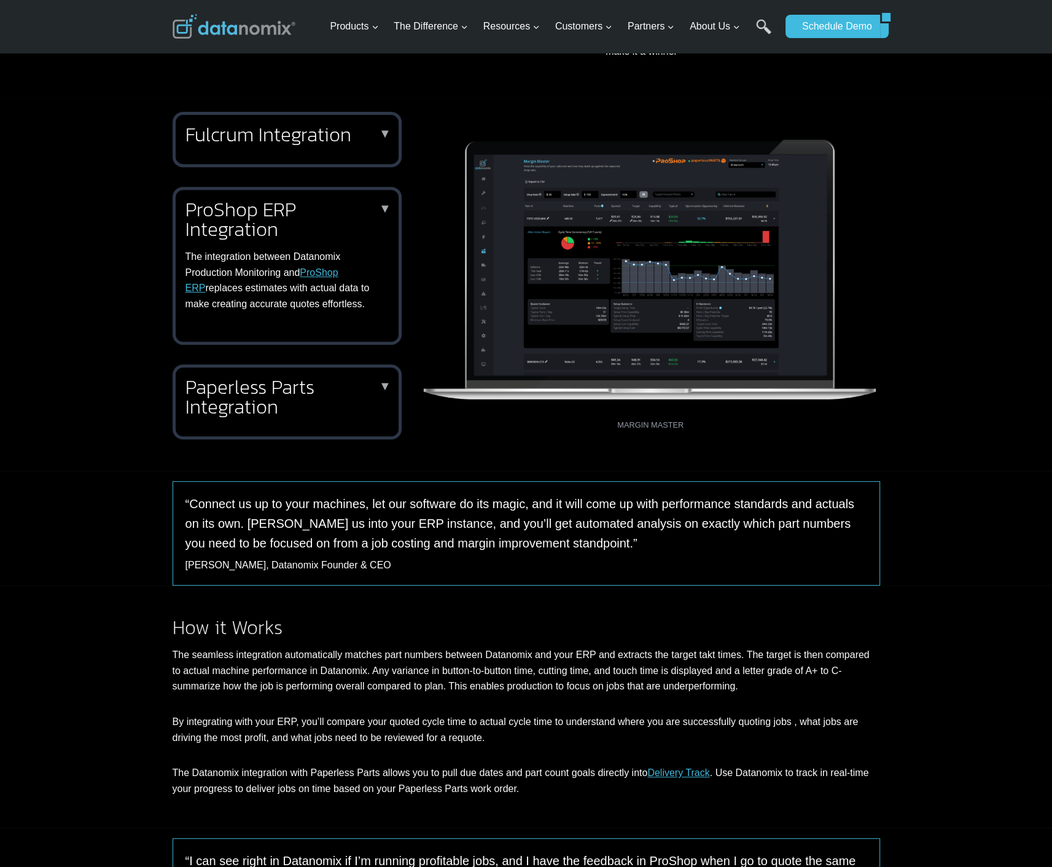
click at [393, 203] on div "ProShop ERP Integration ▼ The integration between Datanomix Production Monitori…" at bounding box center [287, 265] width 229 height 157
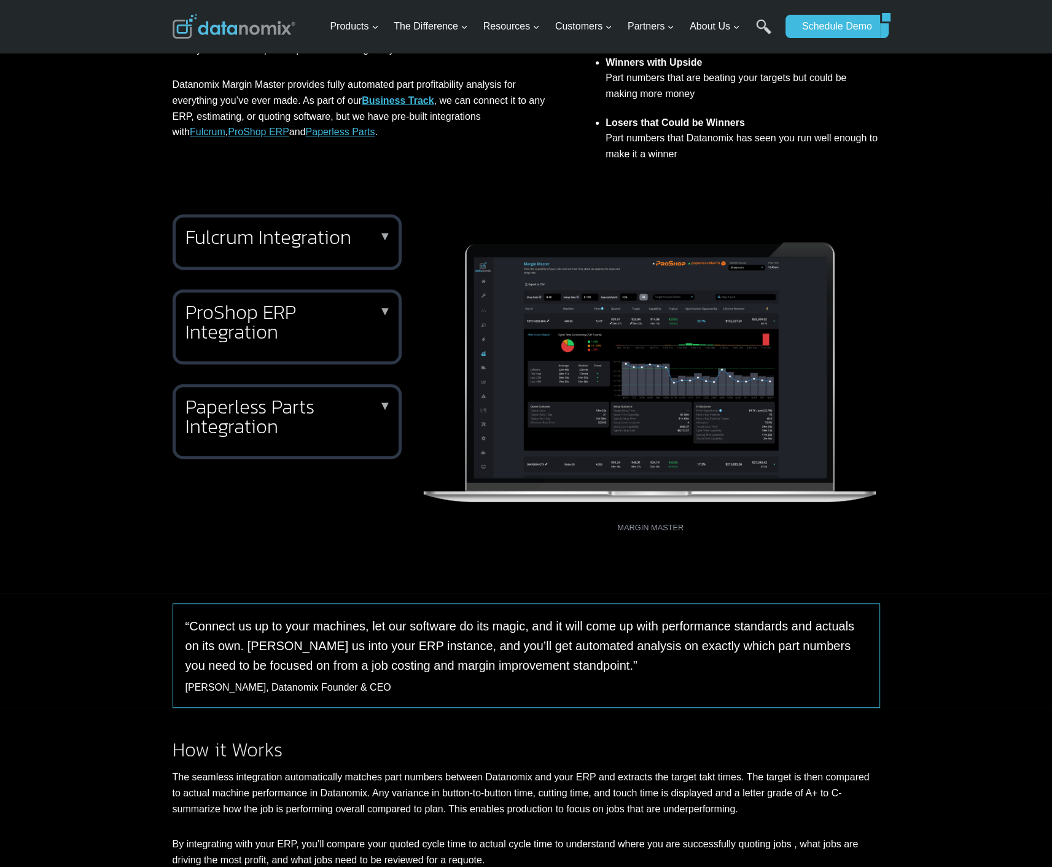
scroll to position [0, 0]
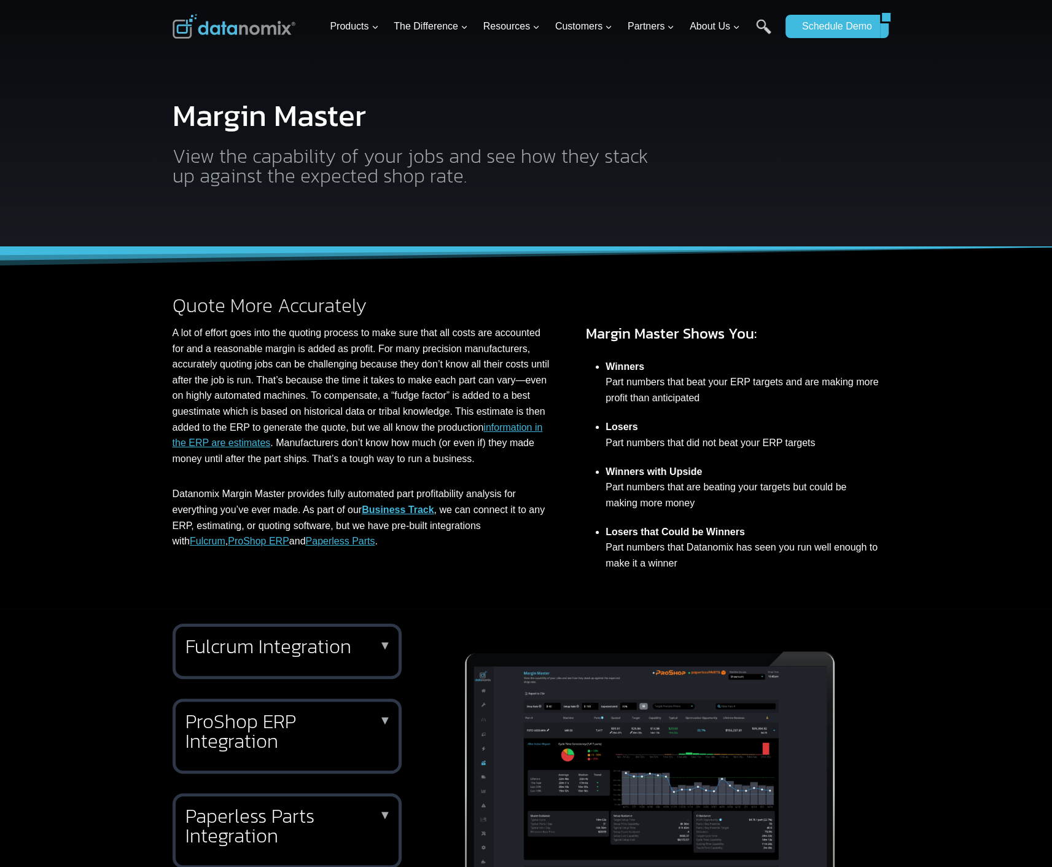
click at [66, 336] on div "Quote More Accurately A lot of effort goes into the quoting process to make sur…" at bounding box center [526, 428] width 1052 height 362
